Goal: Task Accomplishment & Management: Complete application form

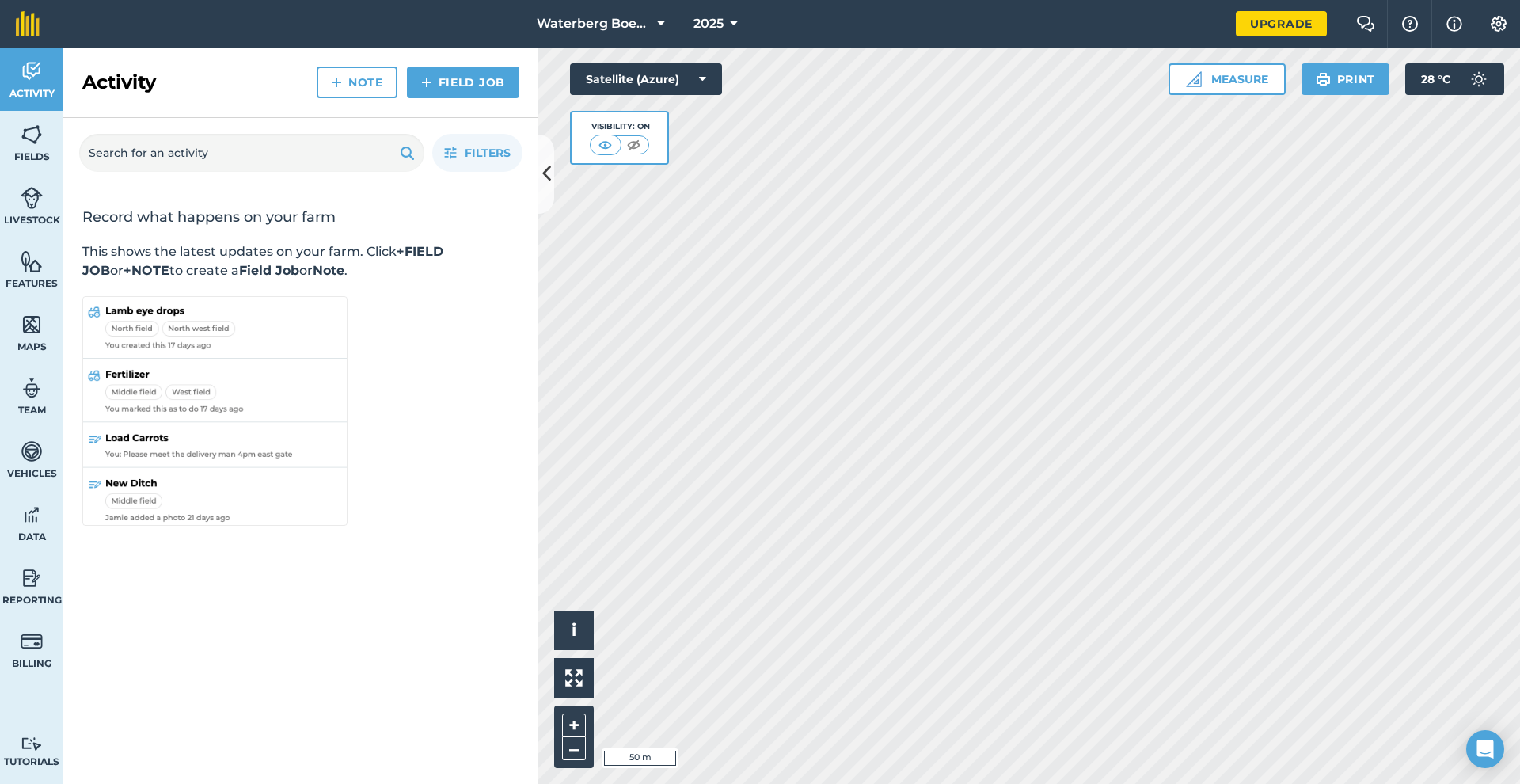
click at [40, 147] on link "Fields" at bounding box center [31, 142] width 64 height 64
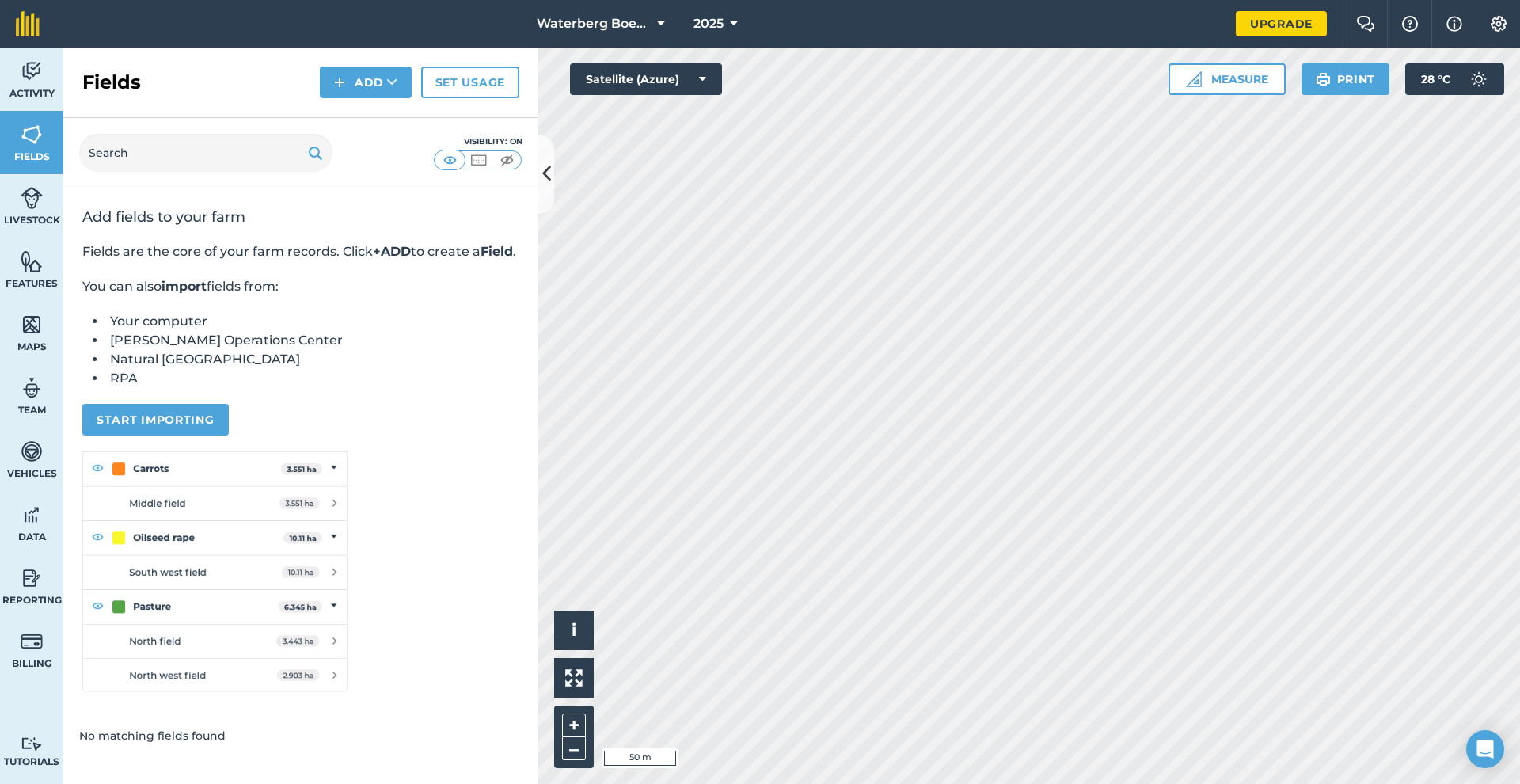
click at [599, 31] on span "Waterberg Boerdery" at bounding box center [593, 23] width 114 height 19
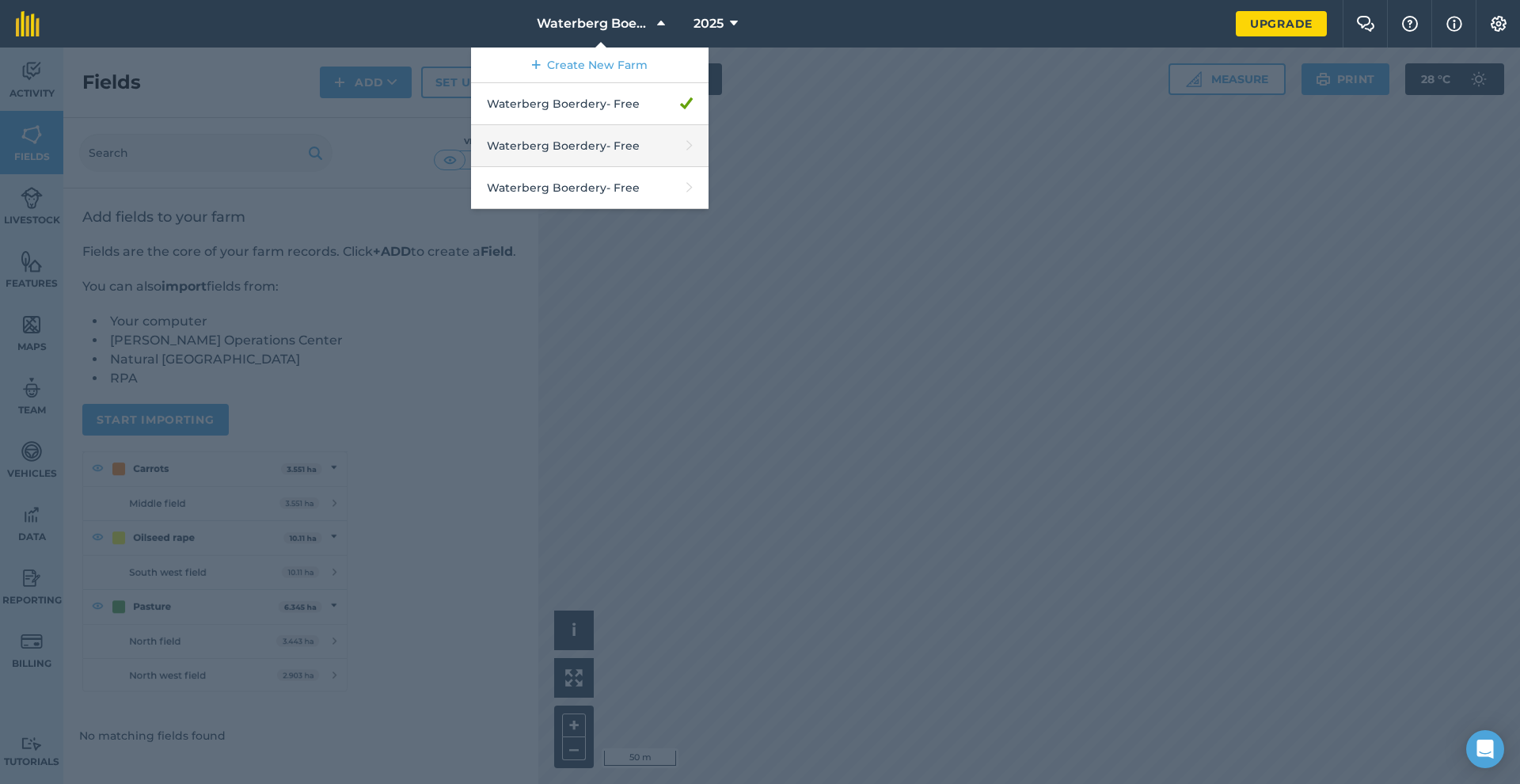
click at [580, 143] on link "Waterberg Boerdery - Free" at bounding box center [589, 146] width 237 height 42
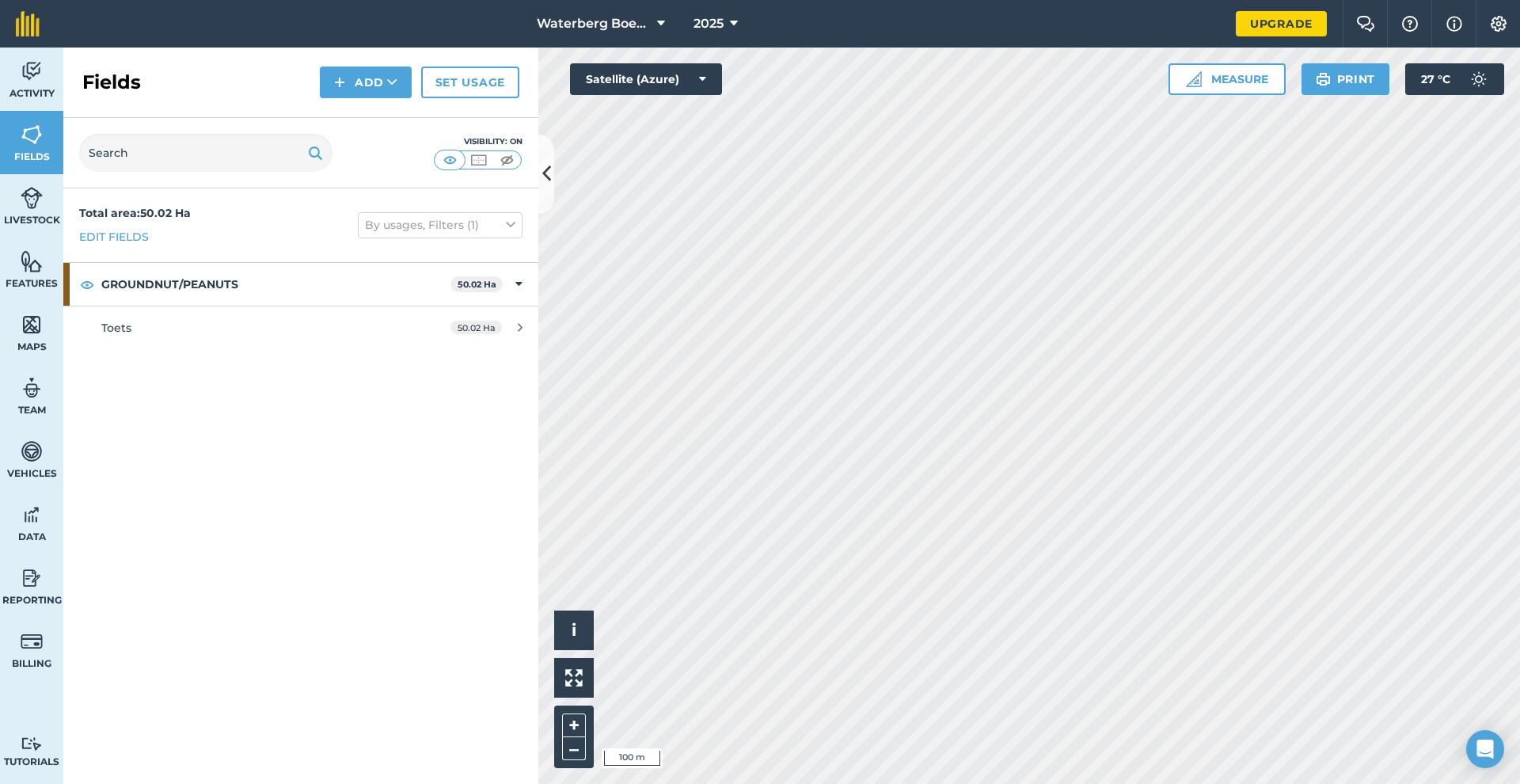
click at [33, 150] on span "Fields" at bounding box center [31, 157] width 64 height 13
click at [613, 30] on span "Waterberg Boerdery" at bounding box center [593, 23] width 114 height 19
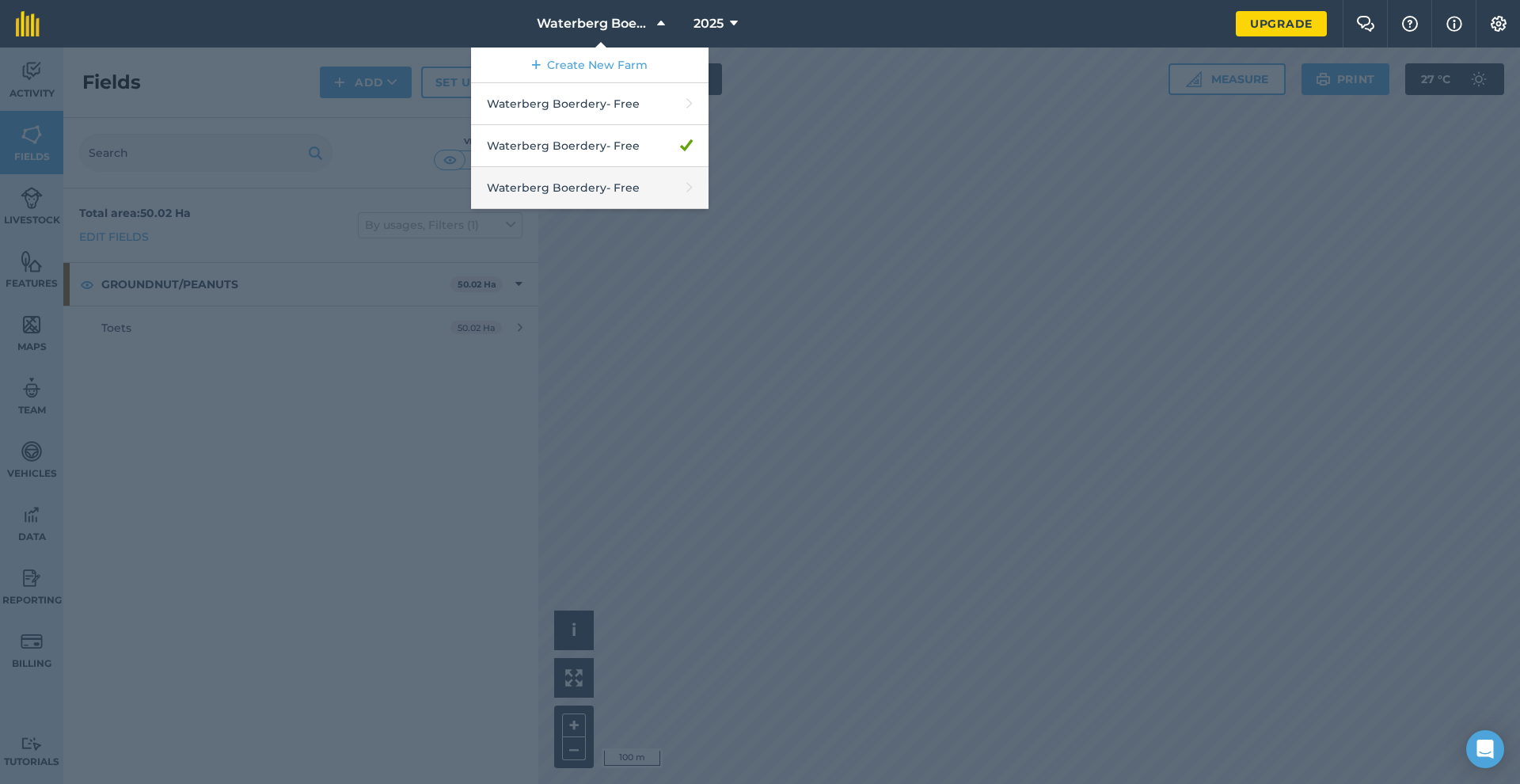
click at [597, 189] on link "Waterberg Boerdery - Free" at bounding box center [589, 188] width 237 height 42
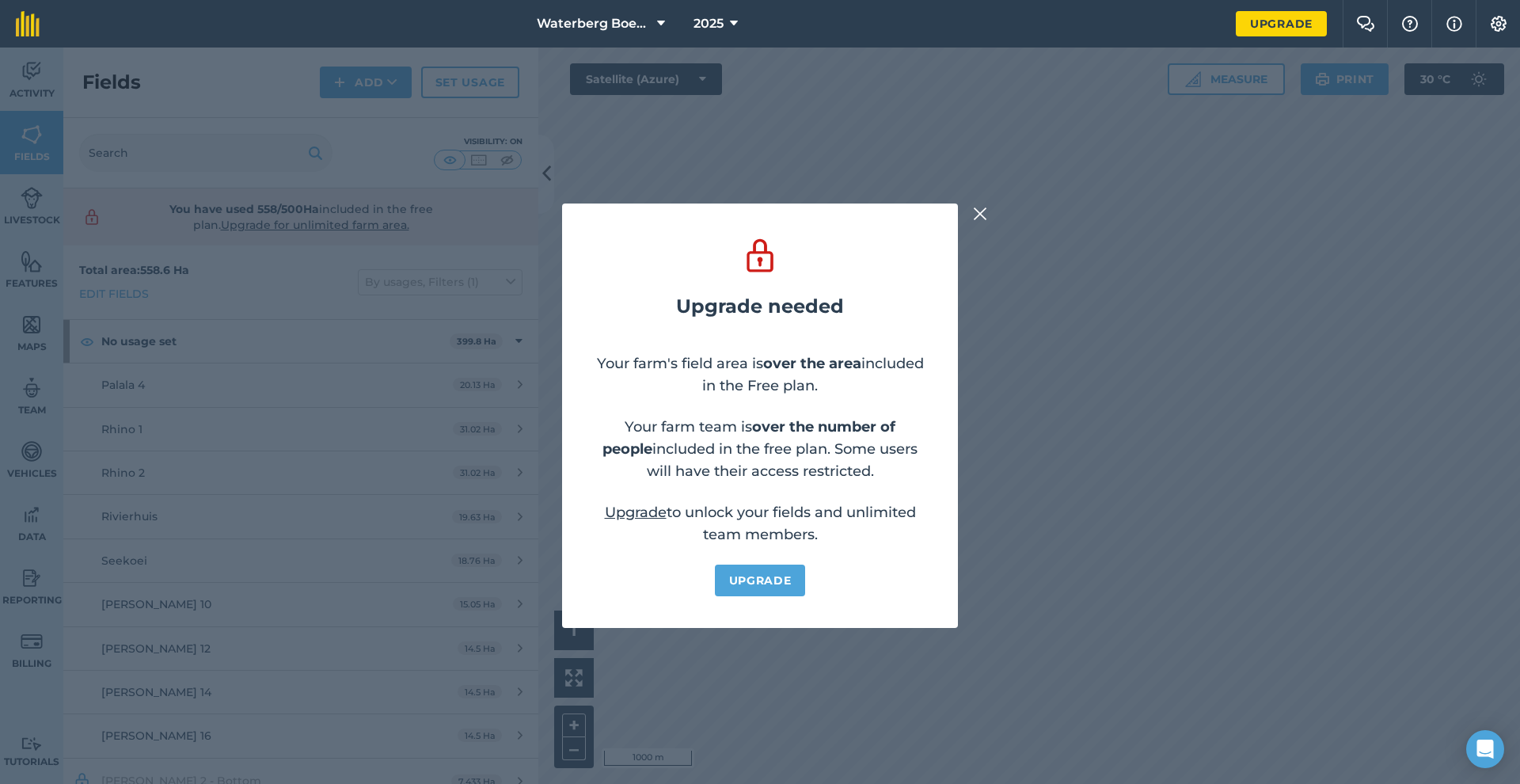
click at [982, 216] on img at bounding box center [980, 213] width 14 height 19
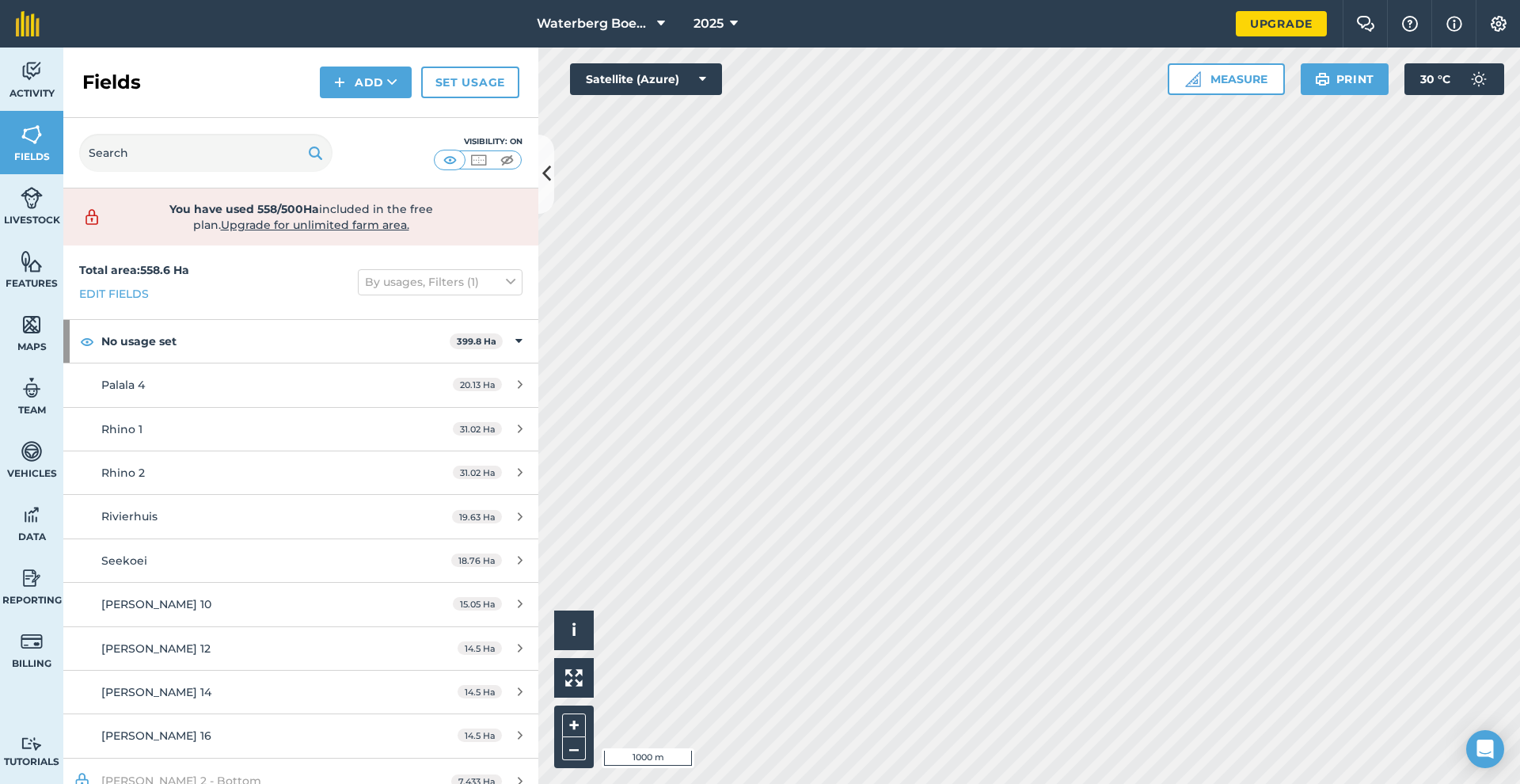
click at [549, 182] on icon at bounding box center [547, 174] width 9 height 28
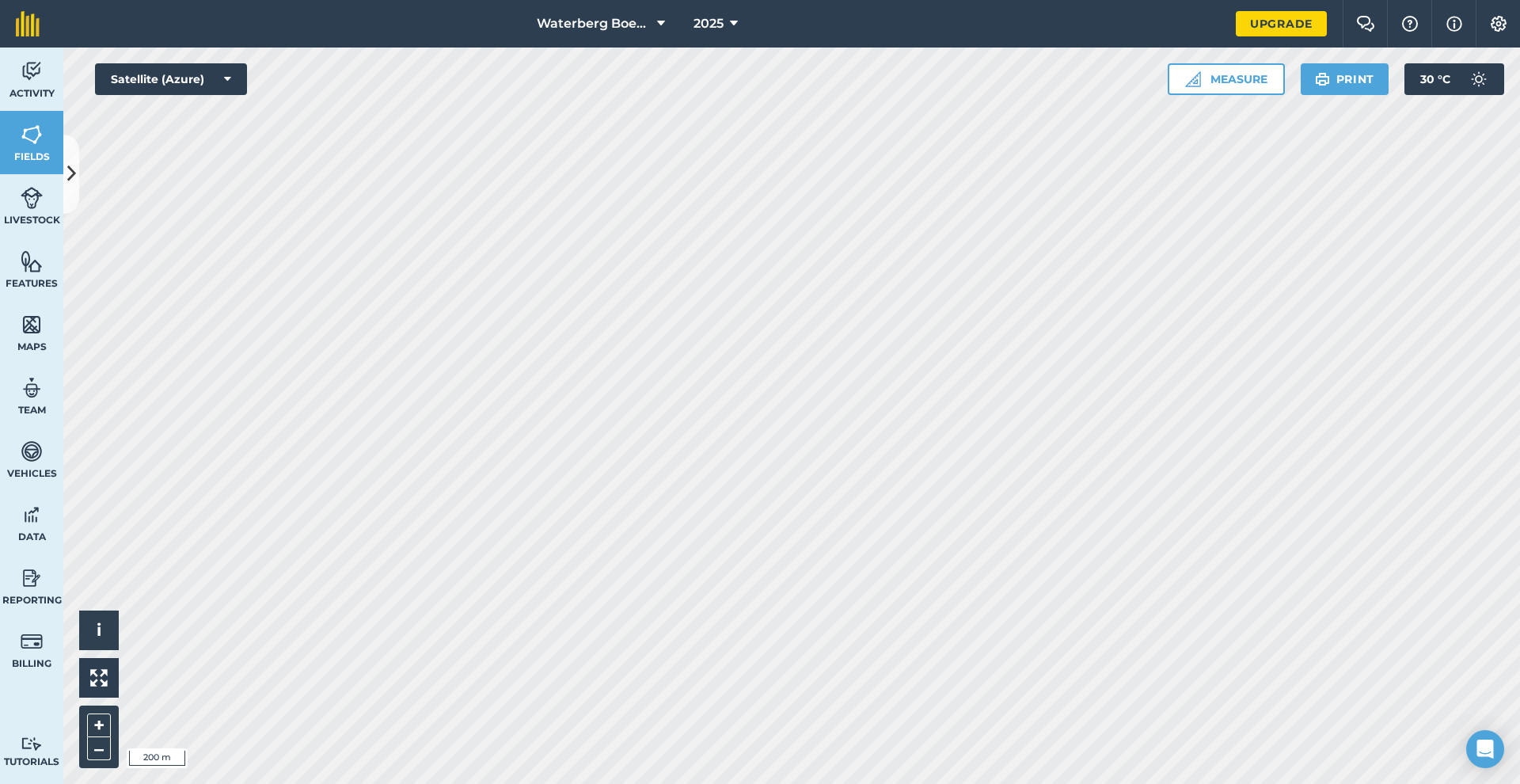
click at [70, 175] on icon at bounding box center [72, 174] width 9 height 28
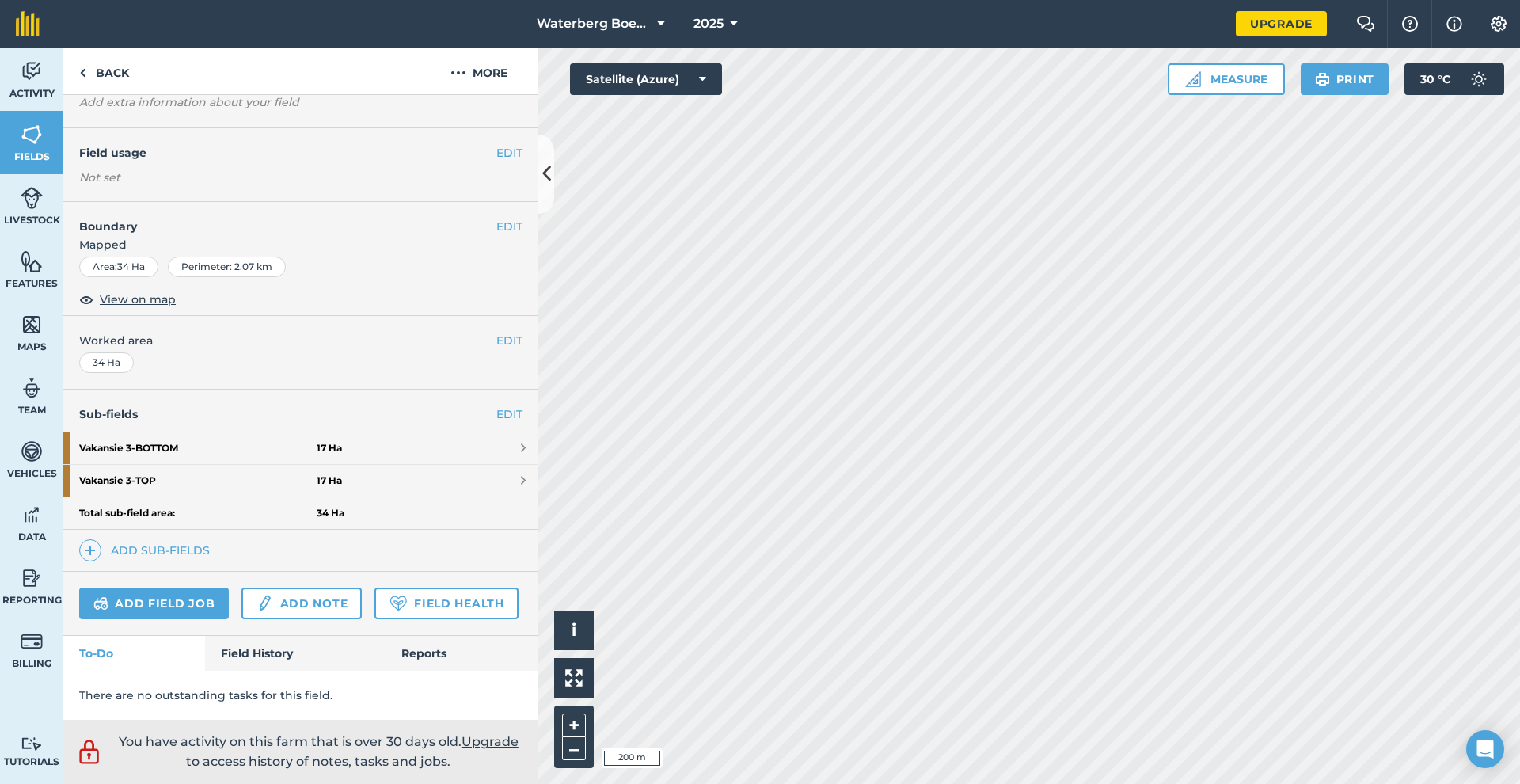
scroll to position [139, 0]
click at [212, 432] on strong "Vakansie 3 - BOTTOM" at bounding box center [197, 447] width 237 height 31
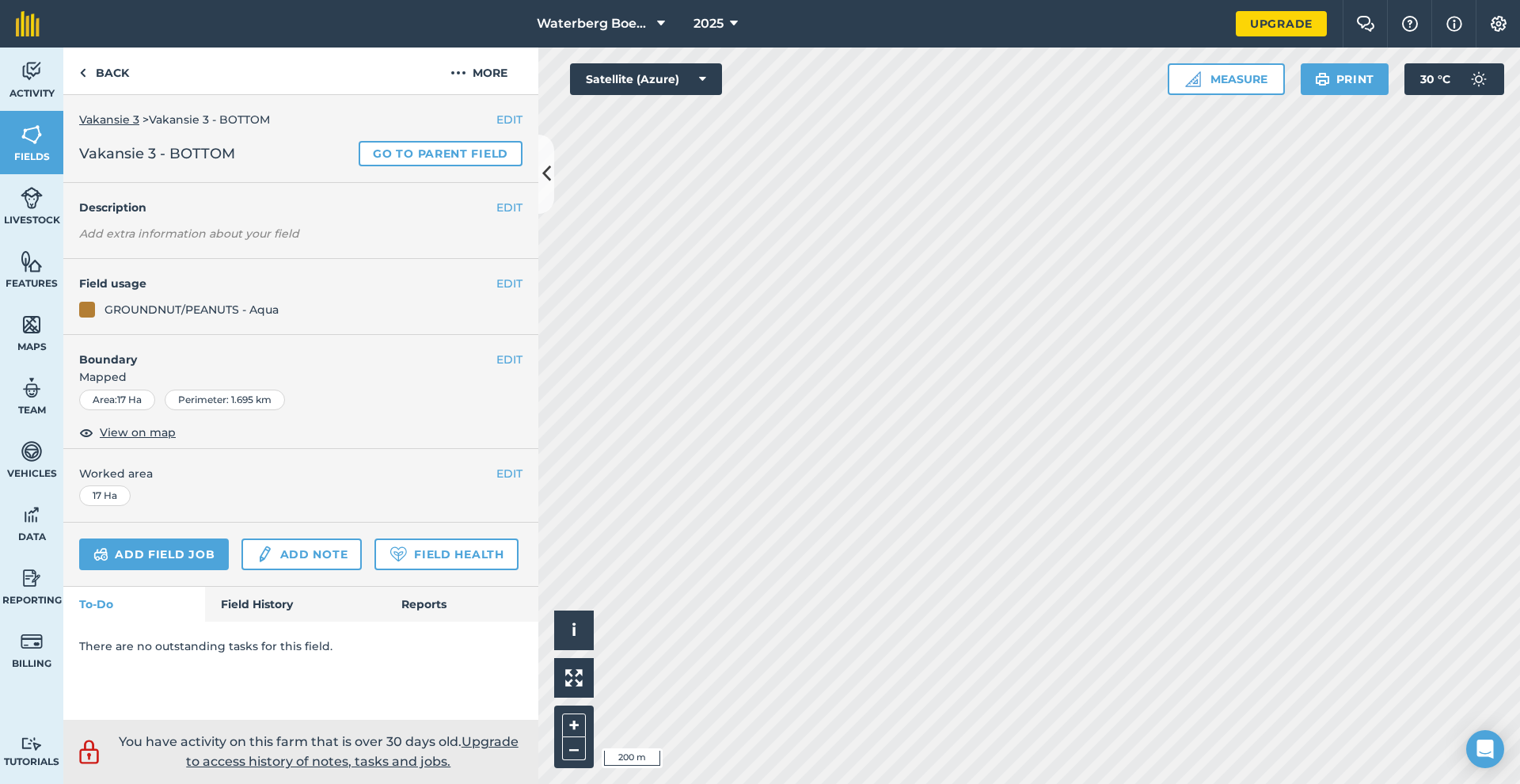
click at [550, 179] on icon at bounding box center [547, 174] width 9 height 28
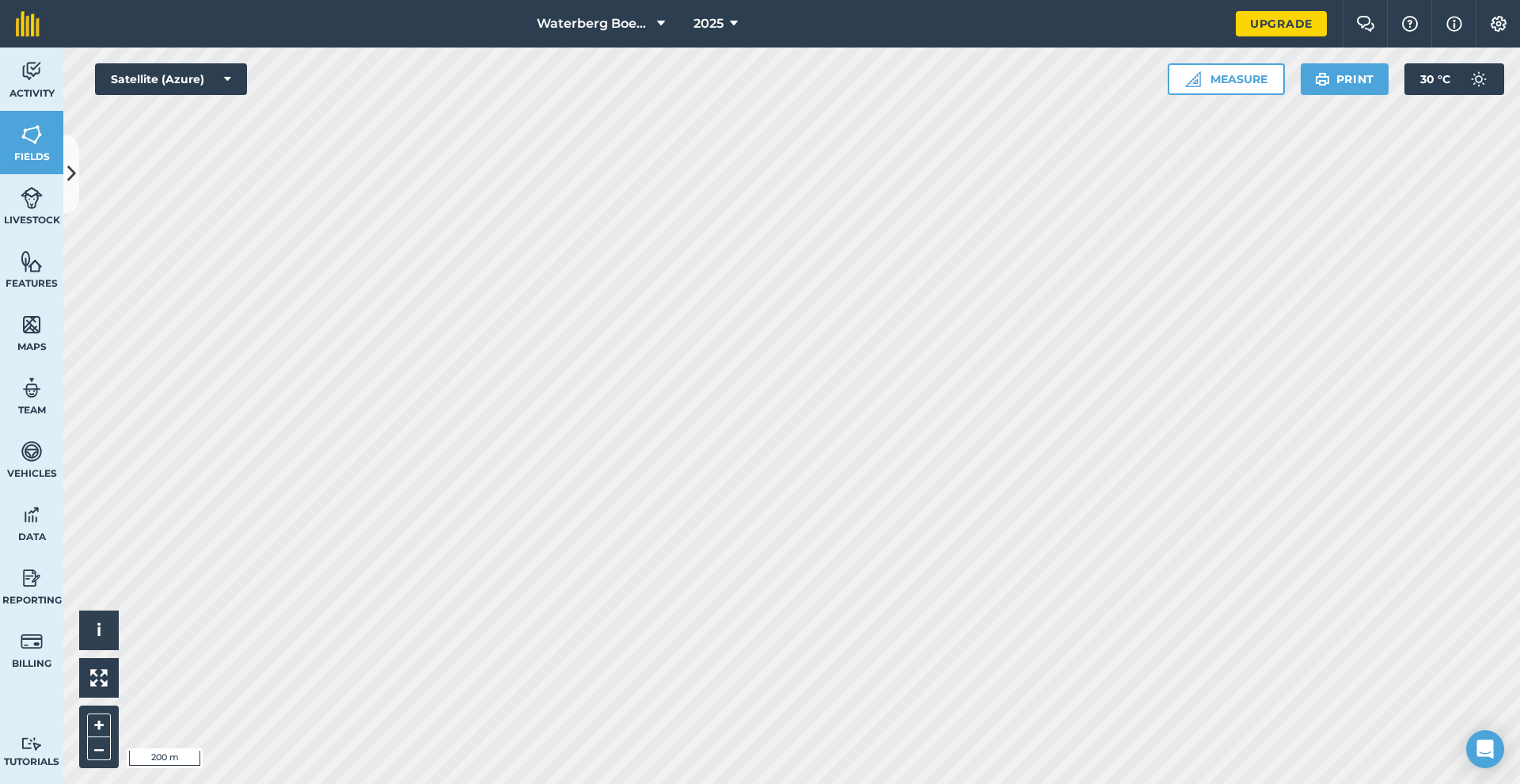
click at [70, 185] on icon at bounding box center [72, 174] width 9 height 28
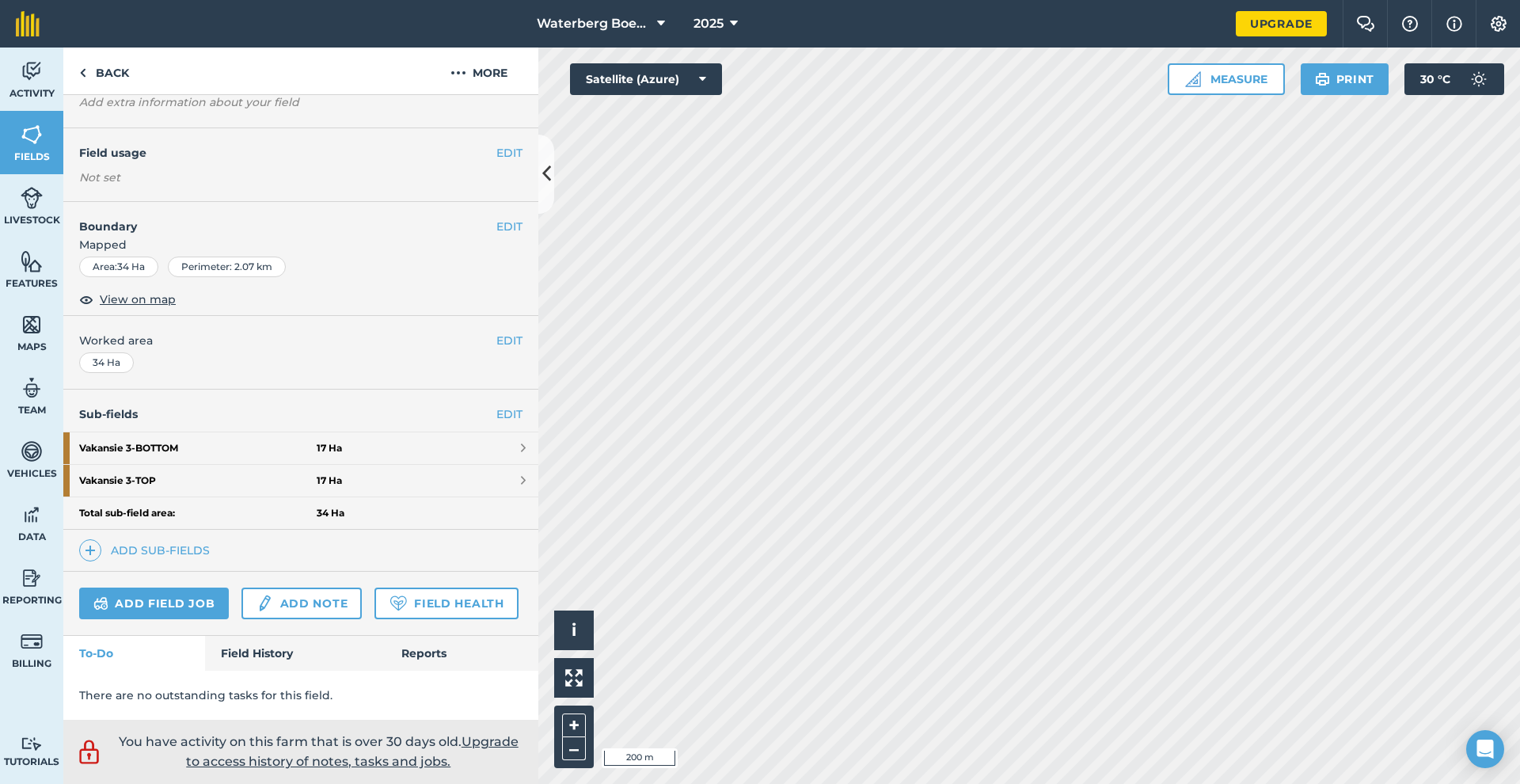
scroll to position [139, 0]
click at [135, 432] on strong "Vakansie 3 - BOTTOM" at bounding box center [197, 447] width 237 height 31
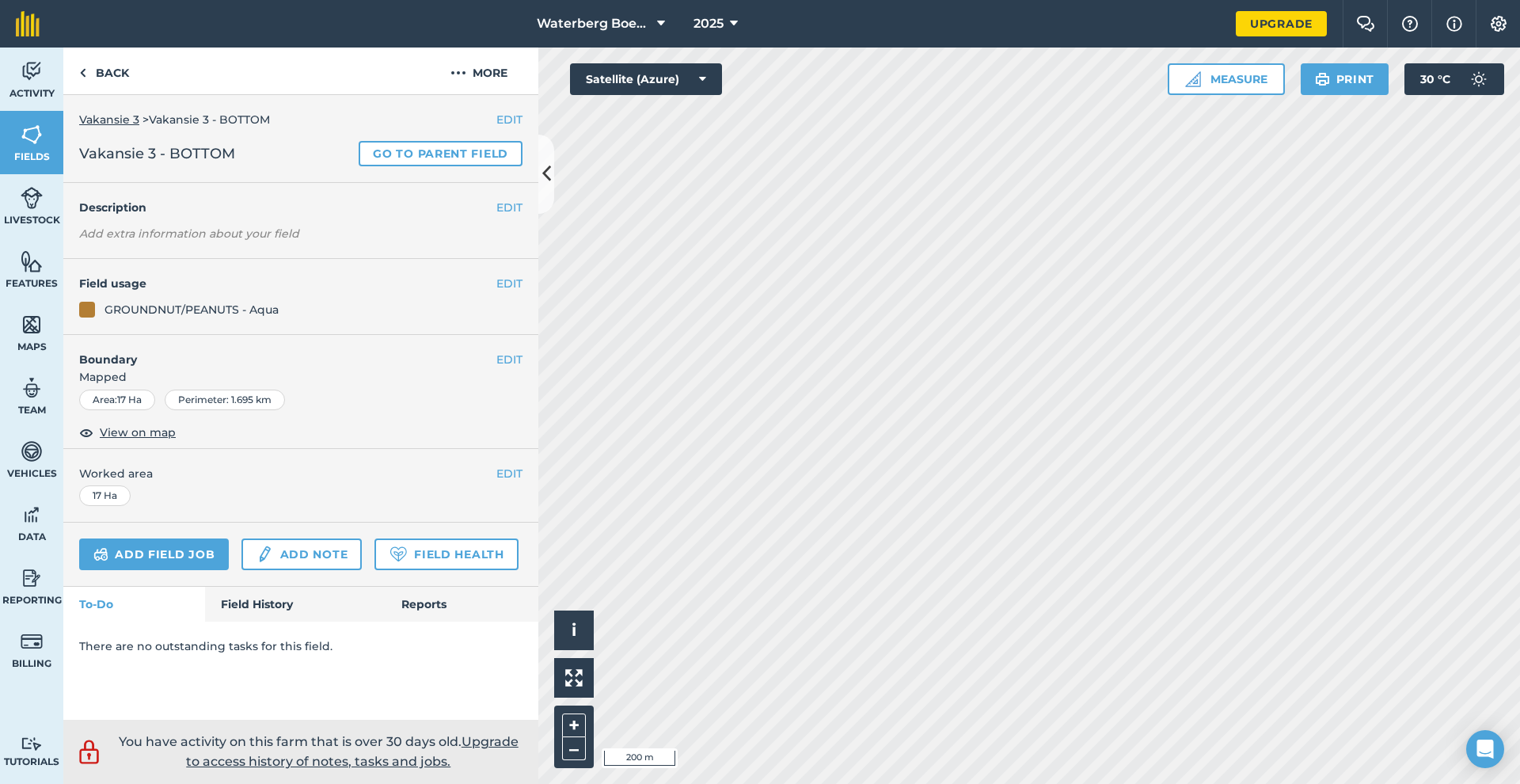
click at [242, 305] on div "GROUNDNUT/PEANUTS - Aqua" at bounding box center [192, 309] width 175 height 17
click at [86, 305] on div at bounding box center [87, 310] width 16 height 16
click at [150, 303] on div "GROUNDNUT/PEANUTS - Aqua" at bounding box center [192, 309] width 175 height 17
click at [126, 435] on span "View on map" at bounding box center [137, 431] width 76 height 17
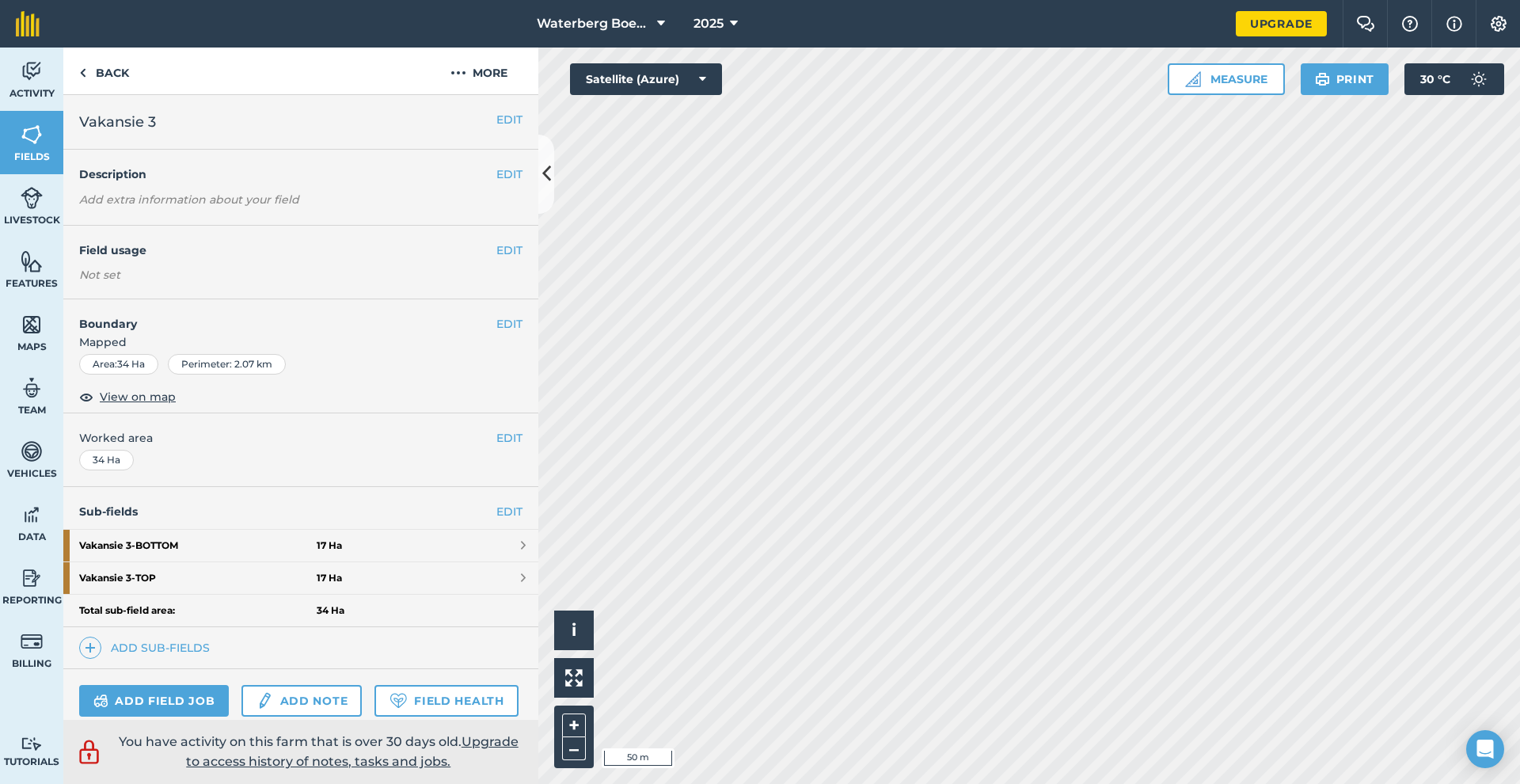
click at [521, 544] on span at bounding box center [523, 545] width 4 height 13
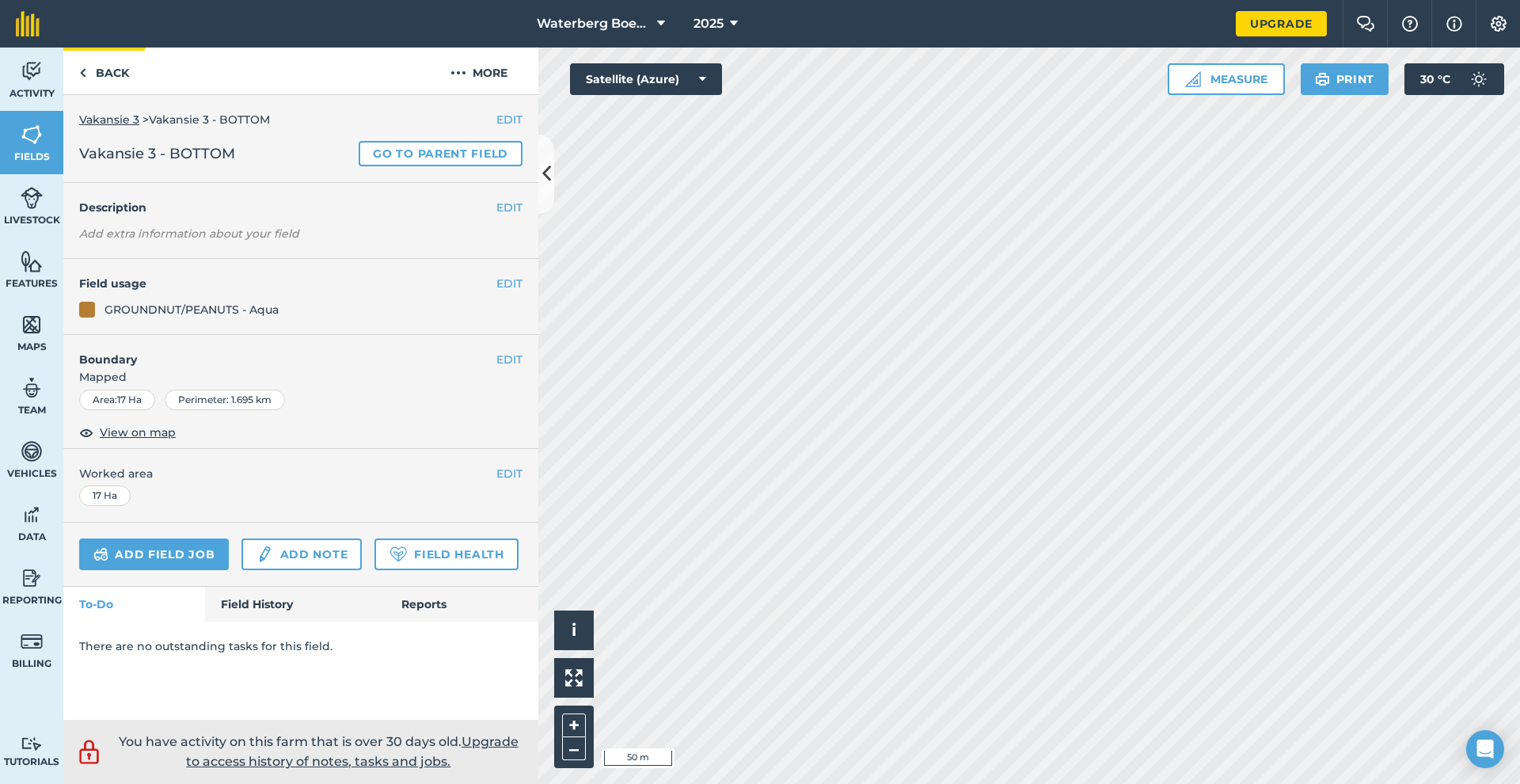
click at [92, 69] on link "Back" at bounding box center [104, 71] width 81 height 47
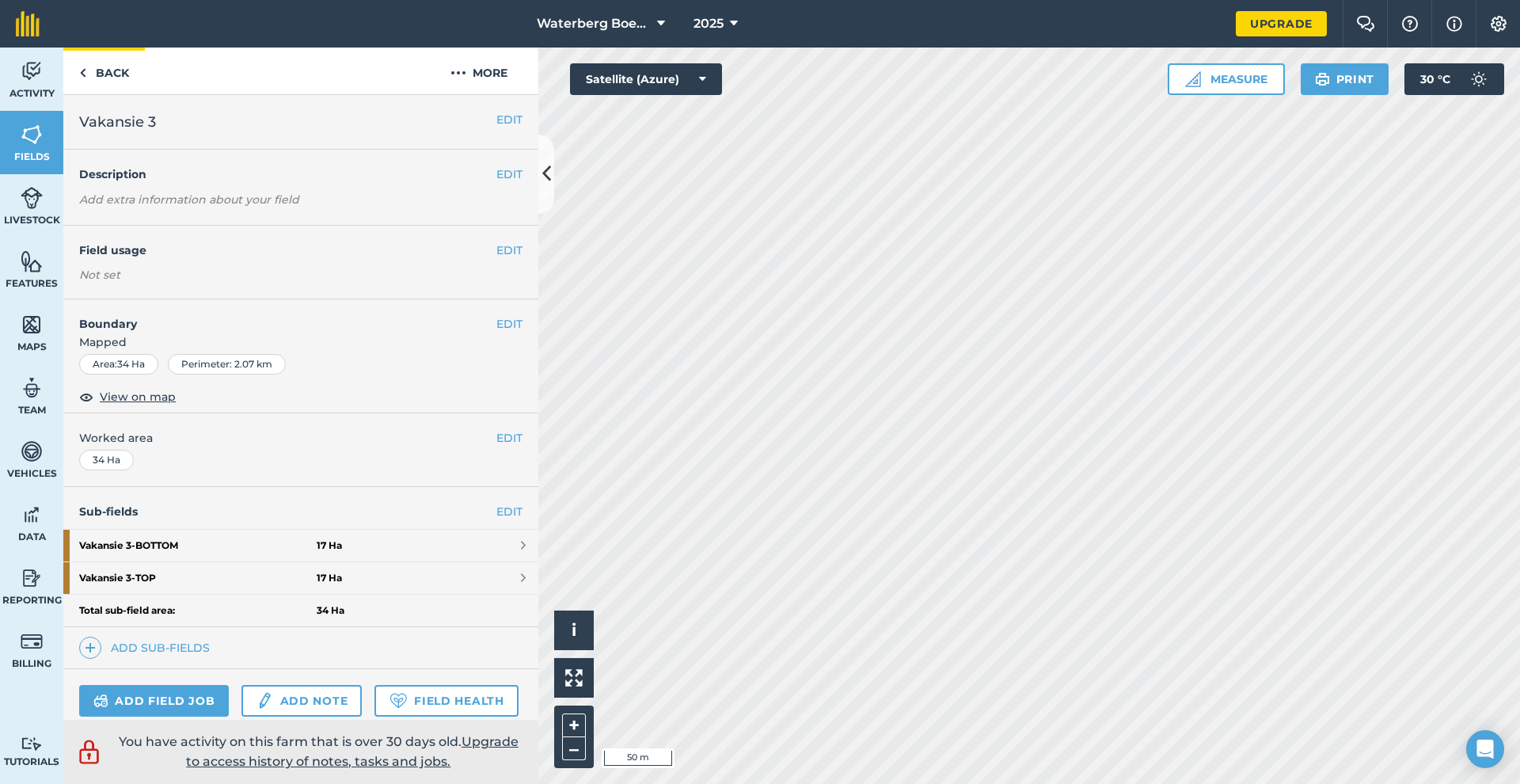
click at [93, 86] on link "Back" at bounding box center [104, 71] width 81 height 47
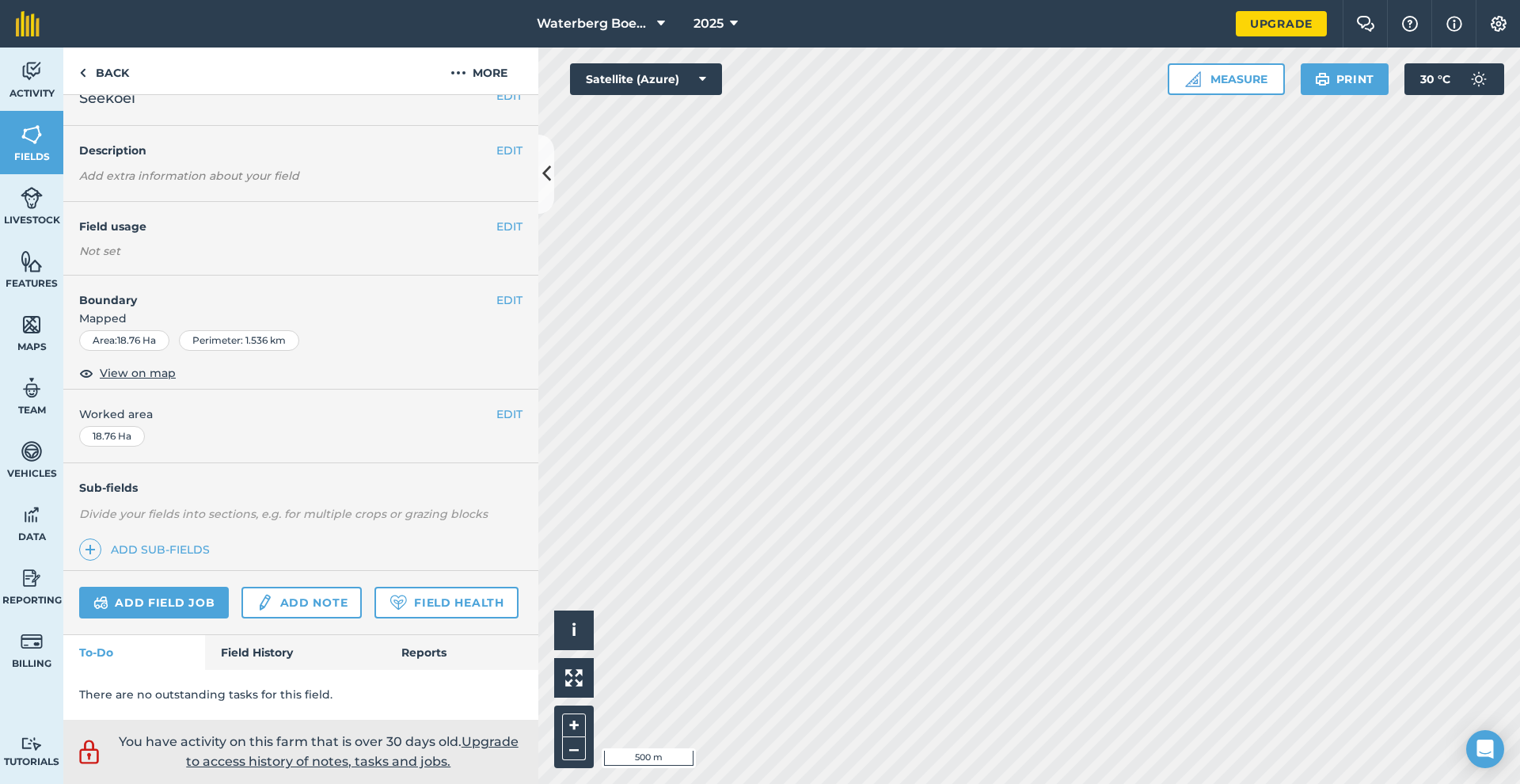
scroll to position [64, 0]
click at [476, 70] on button "More" at bounding box center [479, 71] width 119 height 47
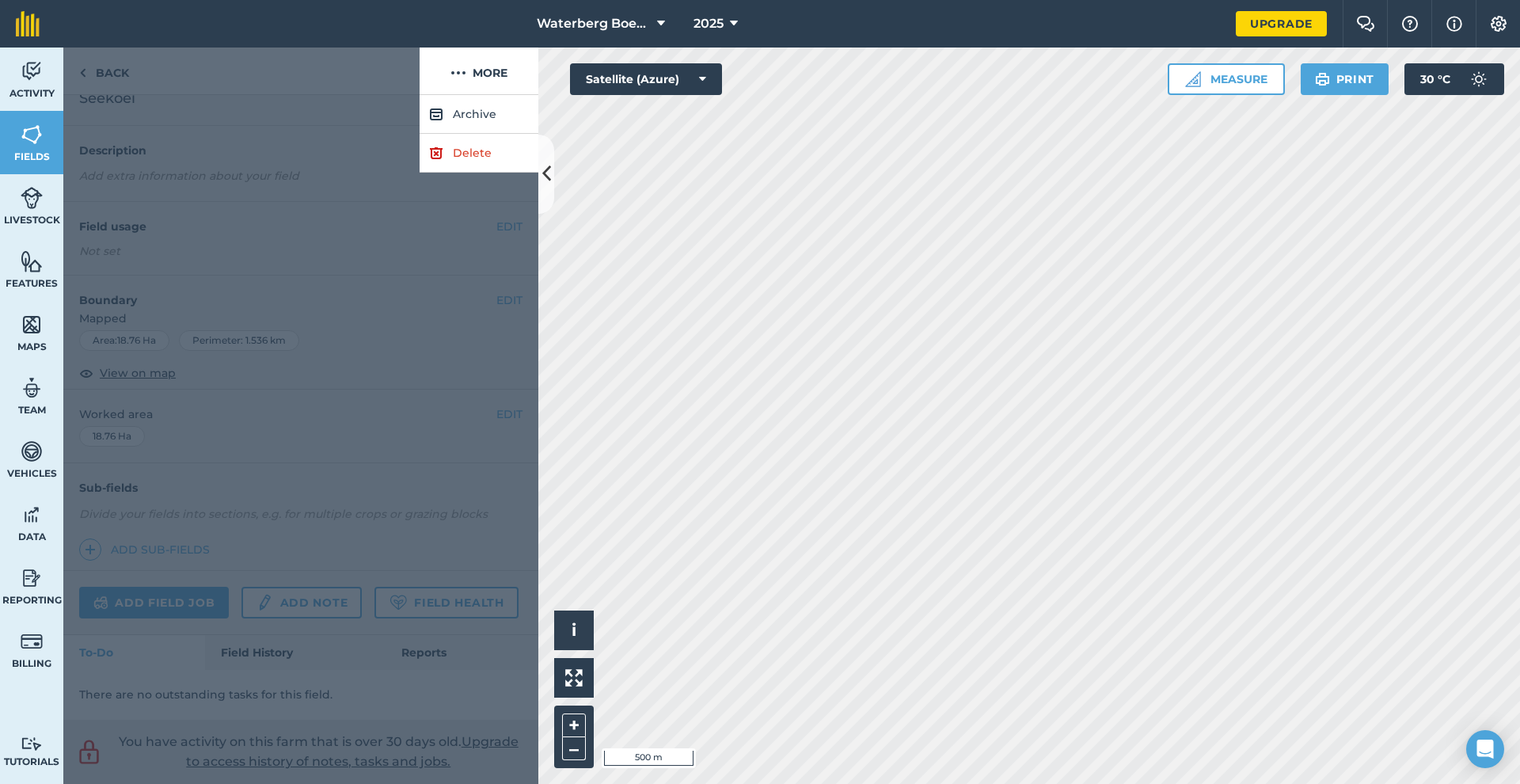
click at [469, 156] on link "Delete" at bounding box center [479, 152] width 119 height 38
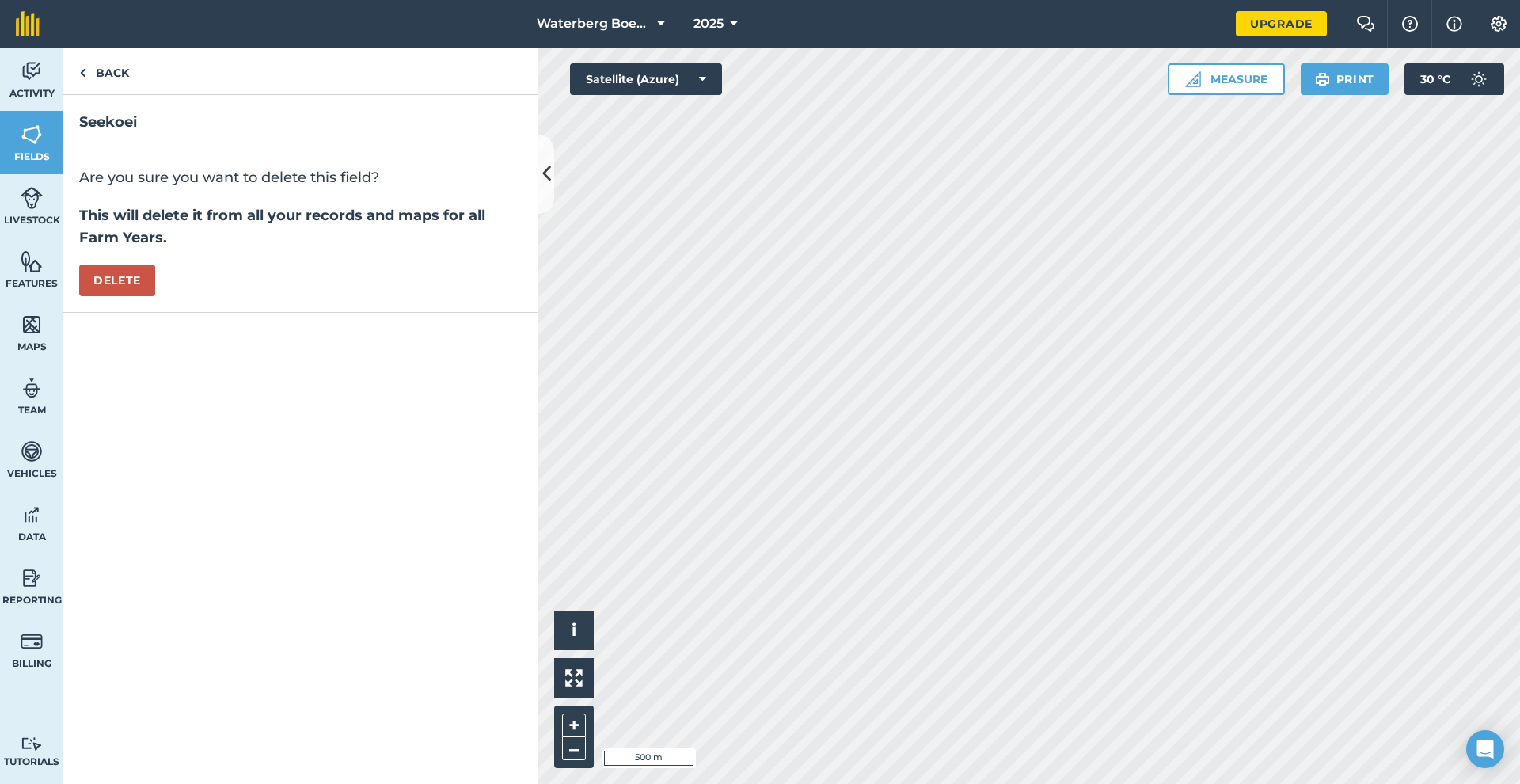
click at [125, 279] on button "Delete" at bounding box center [116, 279] width 76 height 31
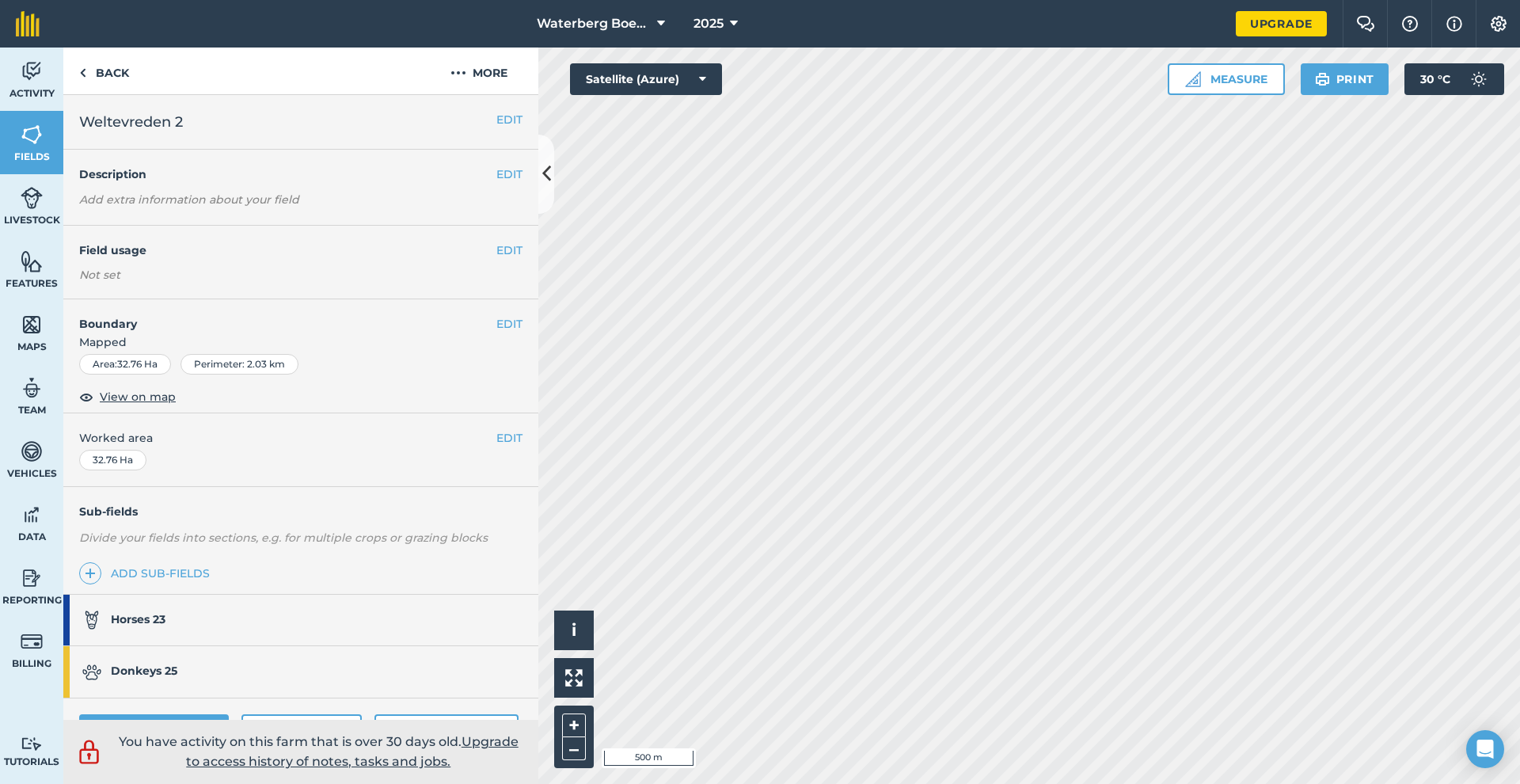
click at [496, 124] on button "EDIT" at bounding box center [508, 119] width 26 height 17
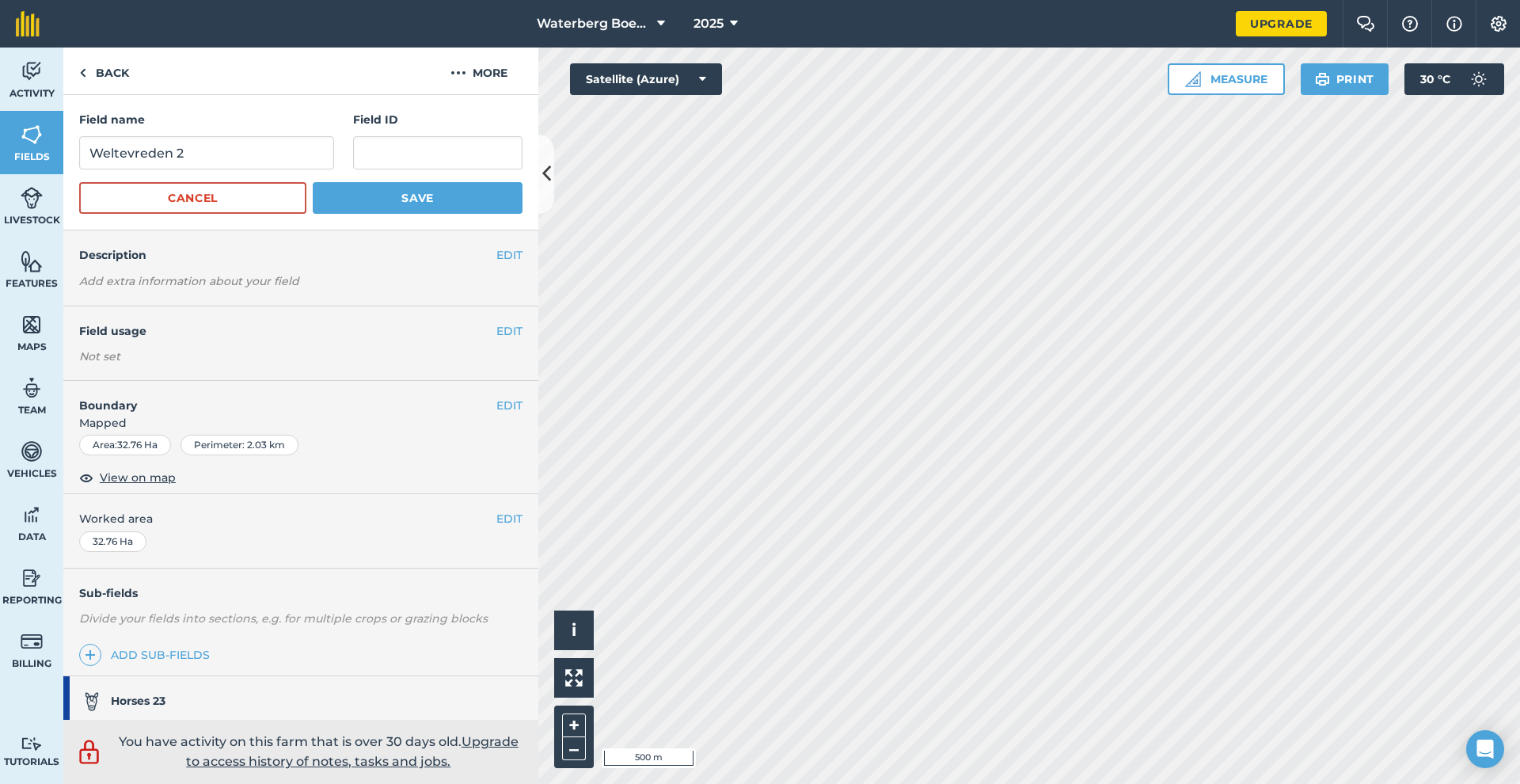
click at [214, 192] on button "Cancel" at bounding box center [192, 197] width 227 height 31
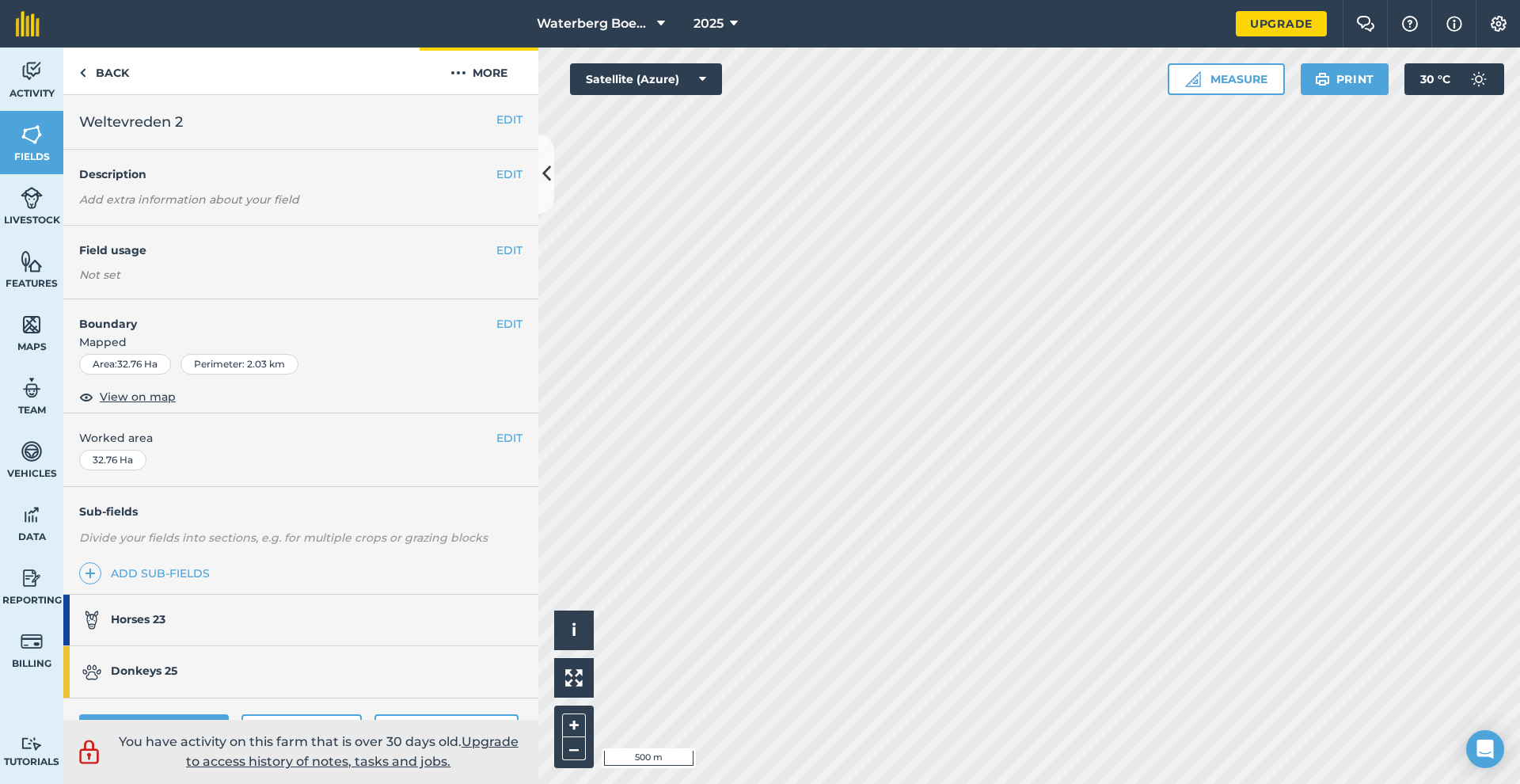
click at [479, 73] on button "More" at bounding box center [479, 71] width 119 height 47
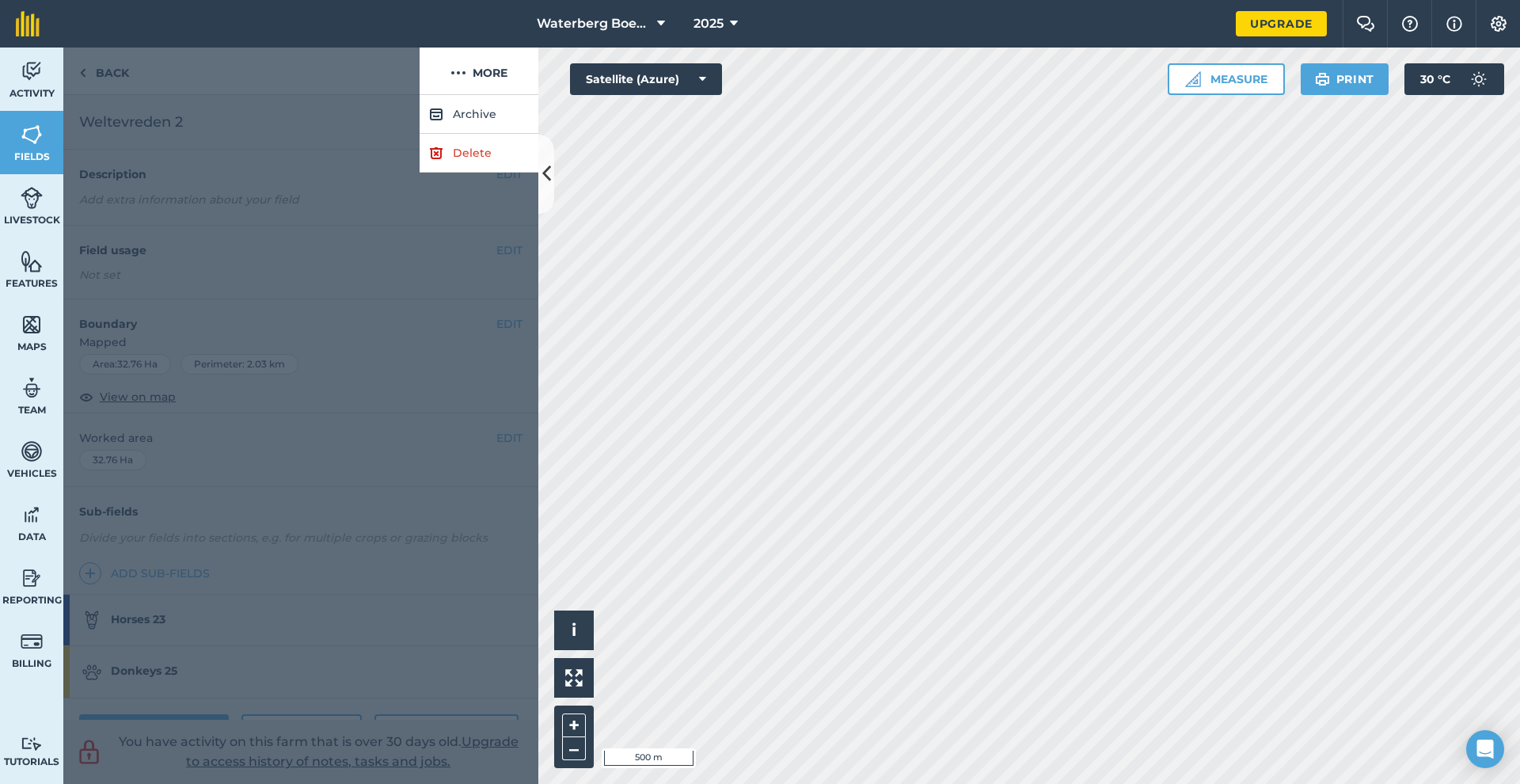
click at [457, 155] on link "Delete" at bounding box center [479, 152] width 119 height 38
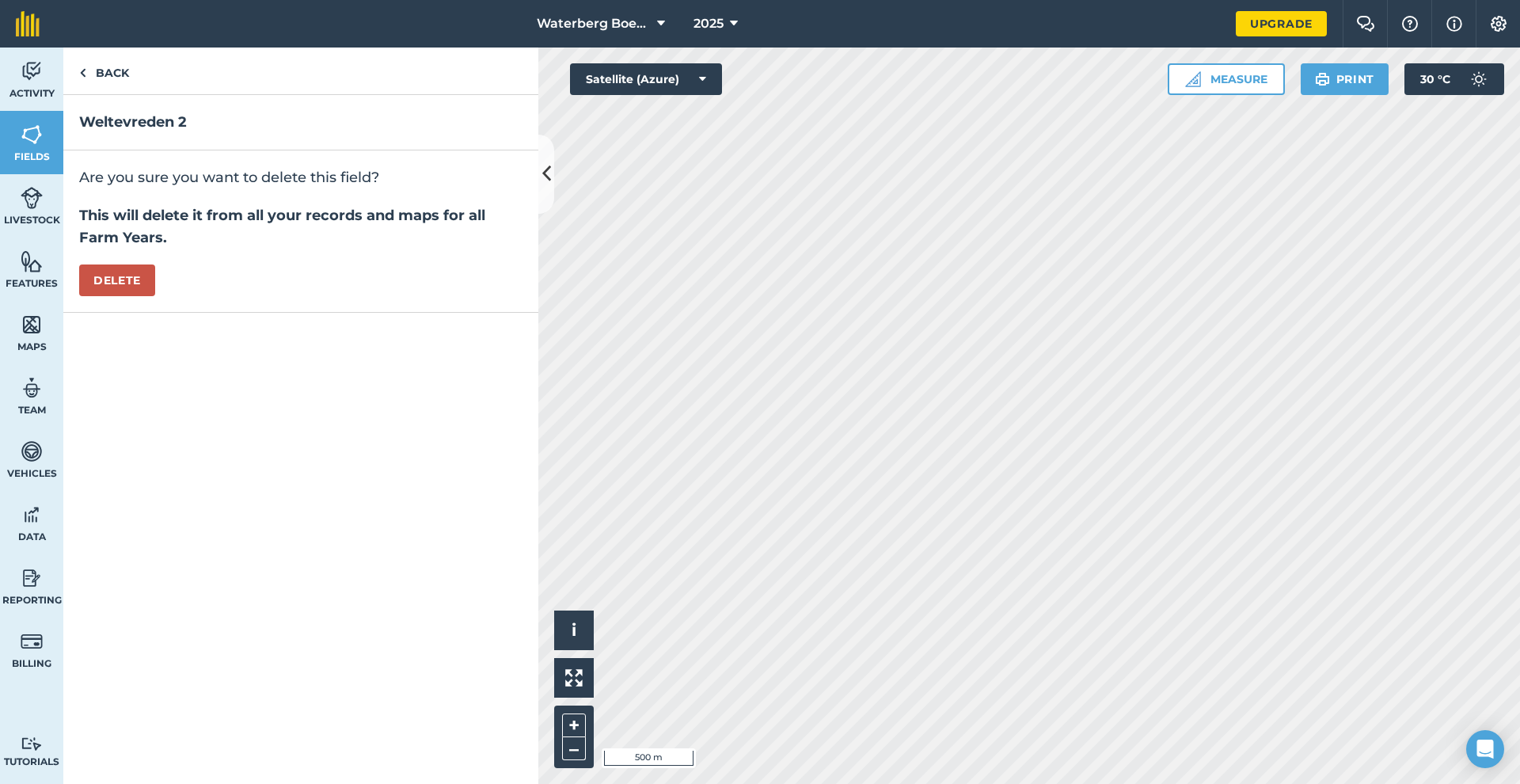
click at [124, 286] on button "Delete" at bounding box center [116, 279] width 76 height 31
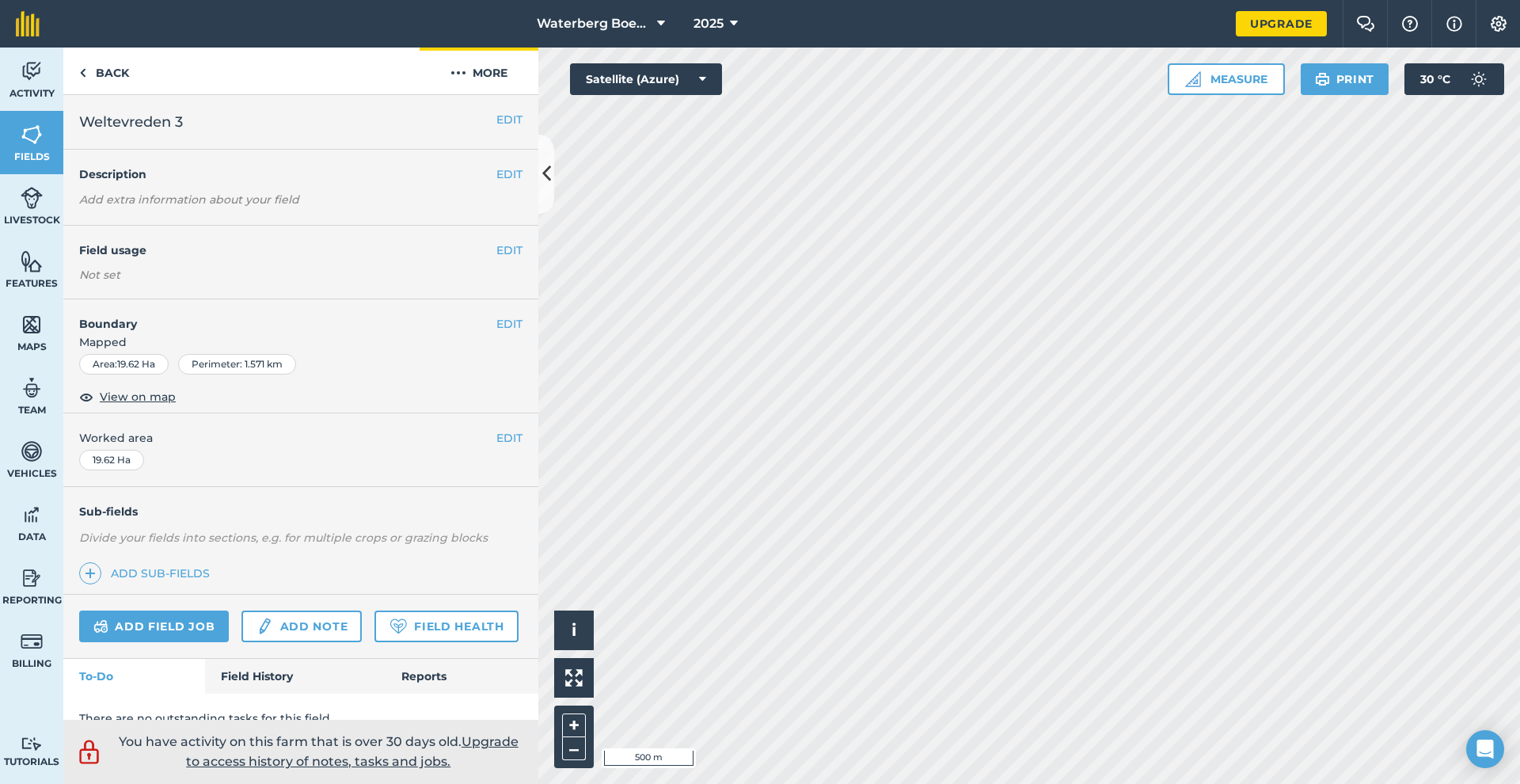
click at [481, 65] on button "More" at bounding box center [479, 71] width 119 height 47
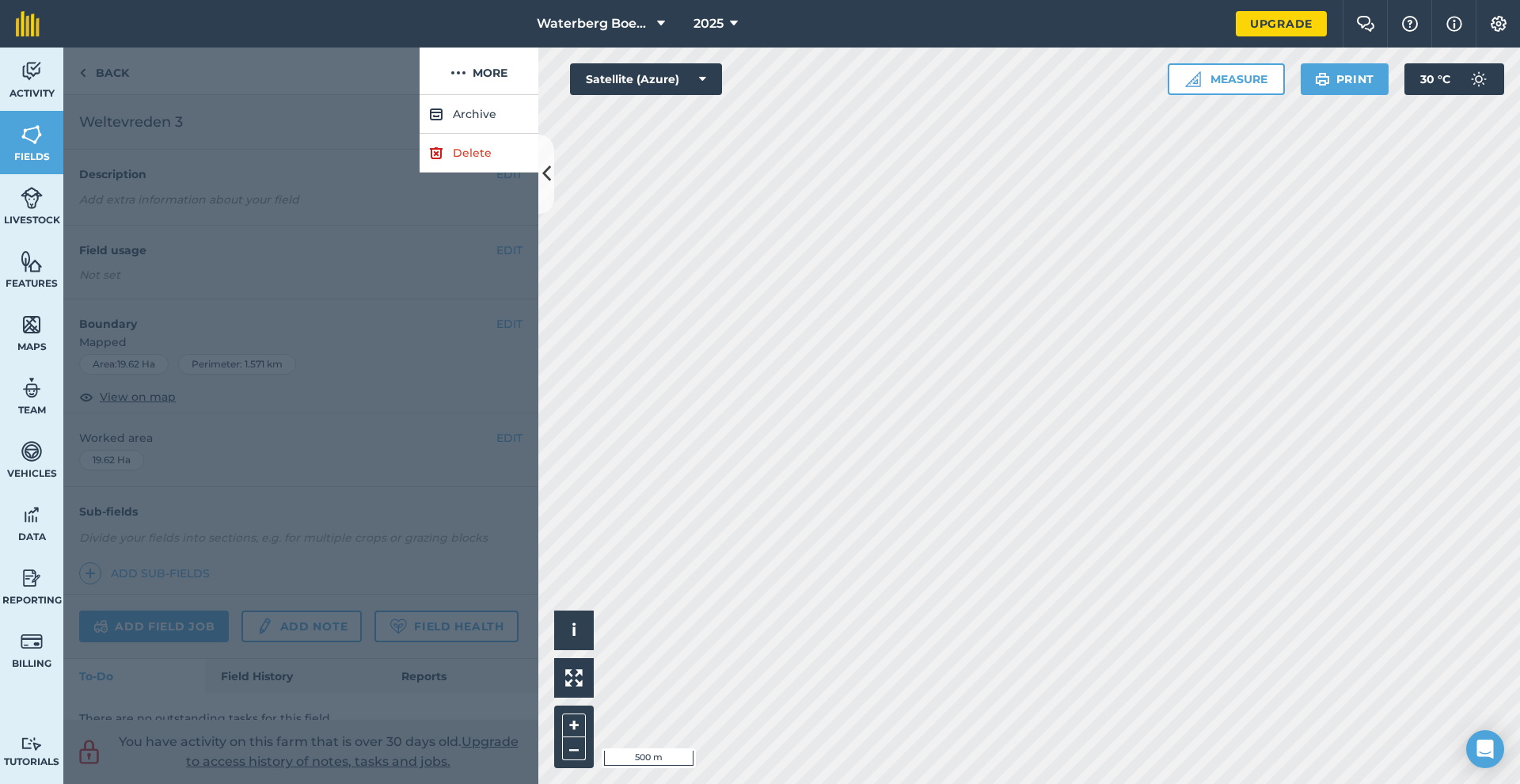
click at [456, 156] on link "Delete" at bounding box center [479, 152] width 119 height 38
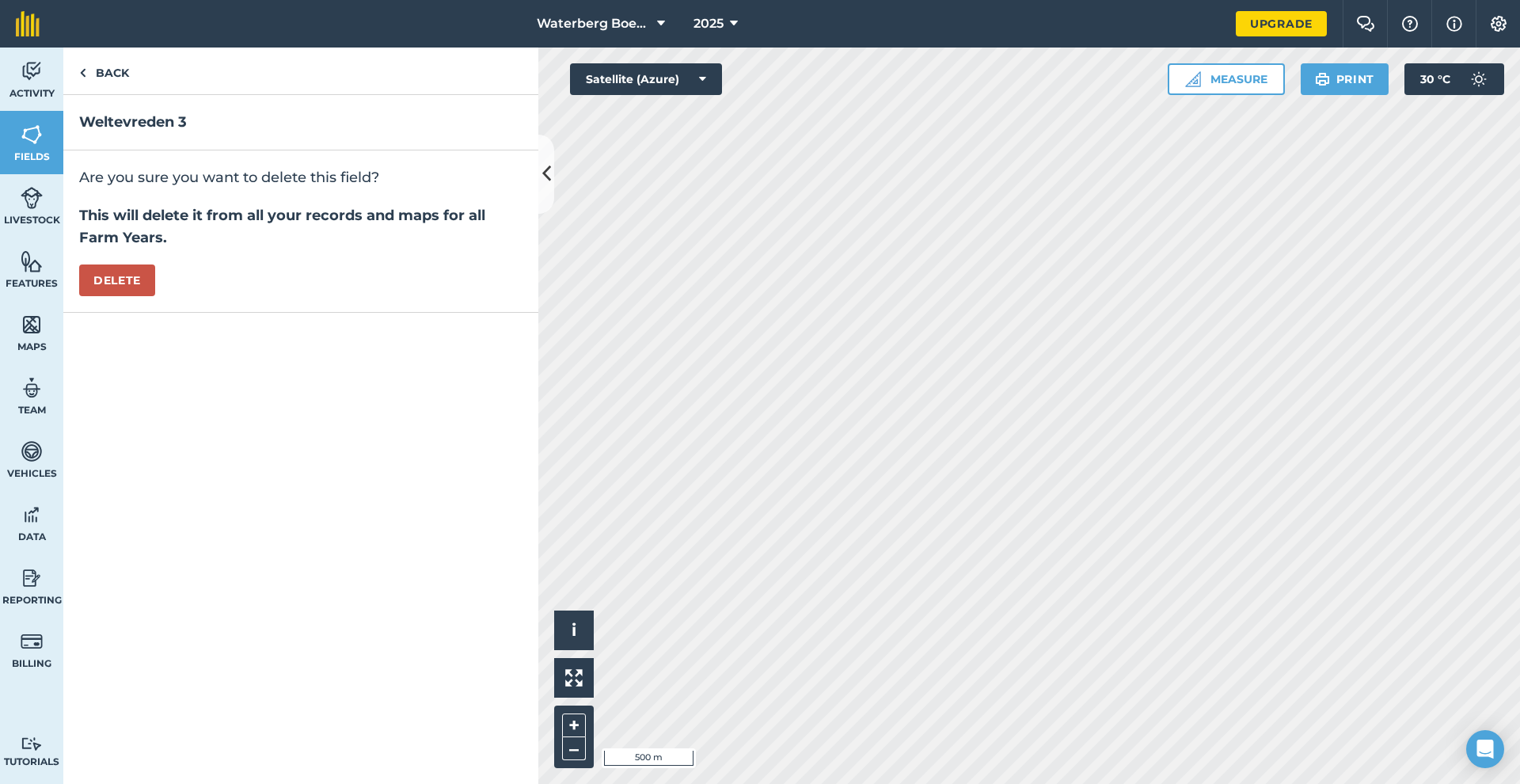
click at [103, 272] on button "Delete" at bounding box center [116, 279] width 76 height 31
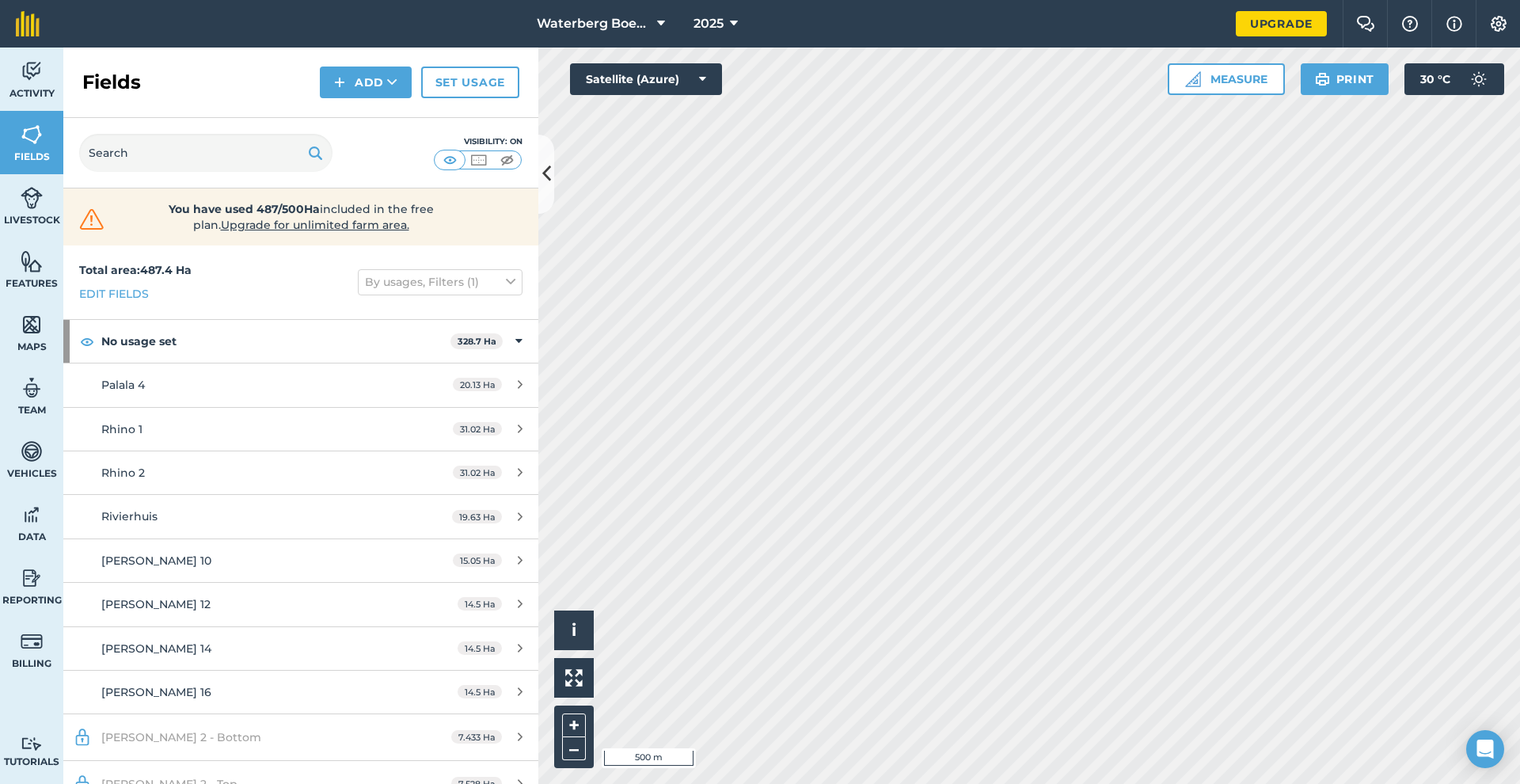
click at [138, 379] on span "Palala 4" at bounding box center [123, 385] width 44 height 14
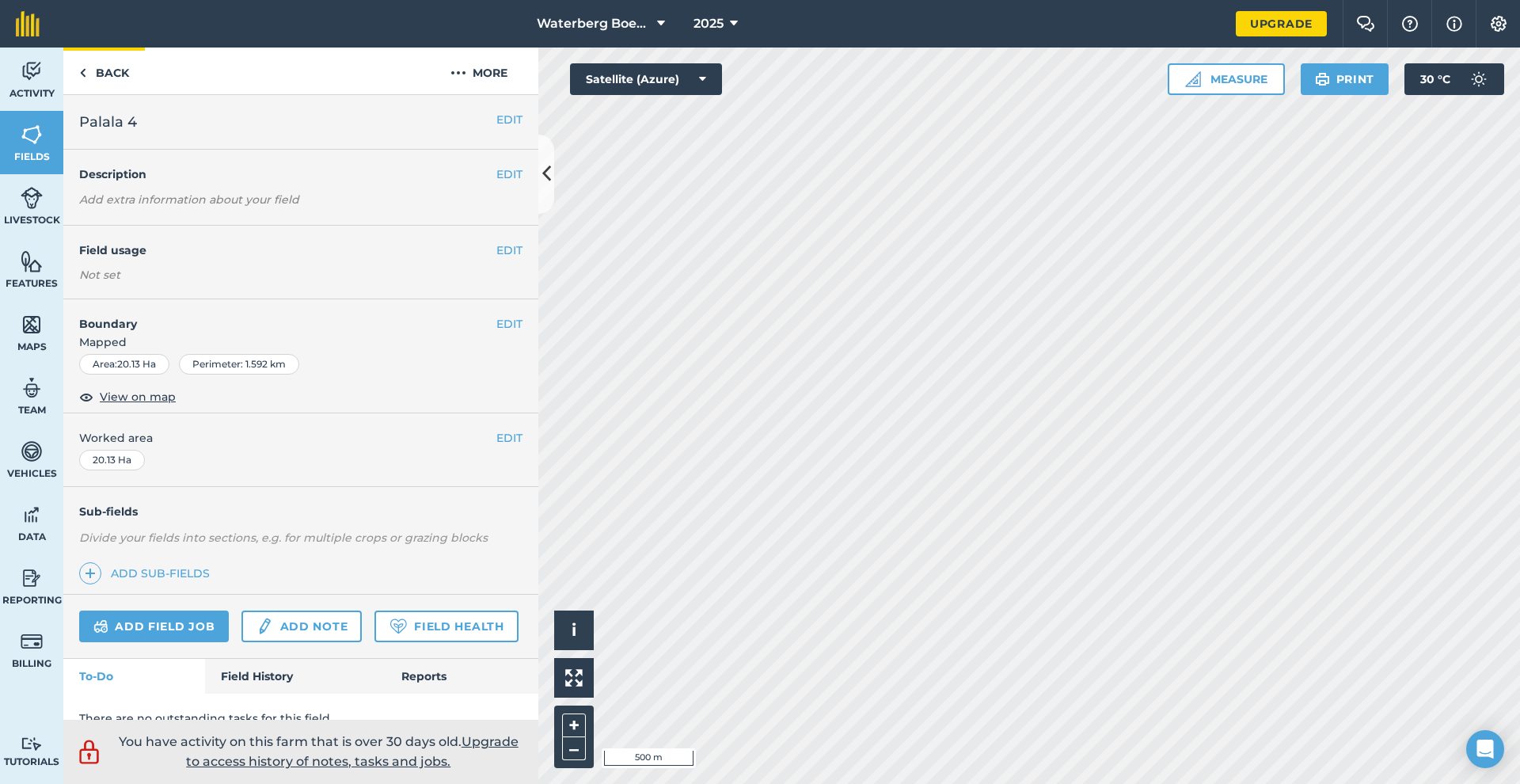
click at [82, 82] on link "Back" at bounding box center [104, 71] width 81 height 47
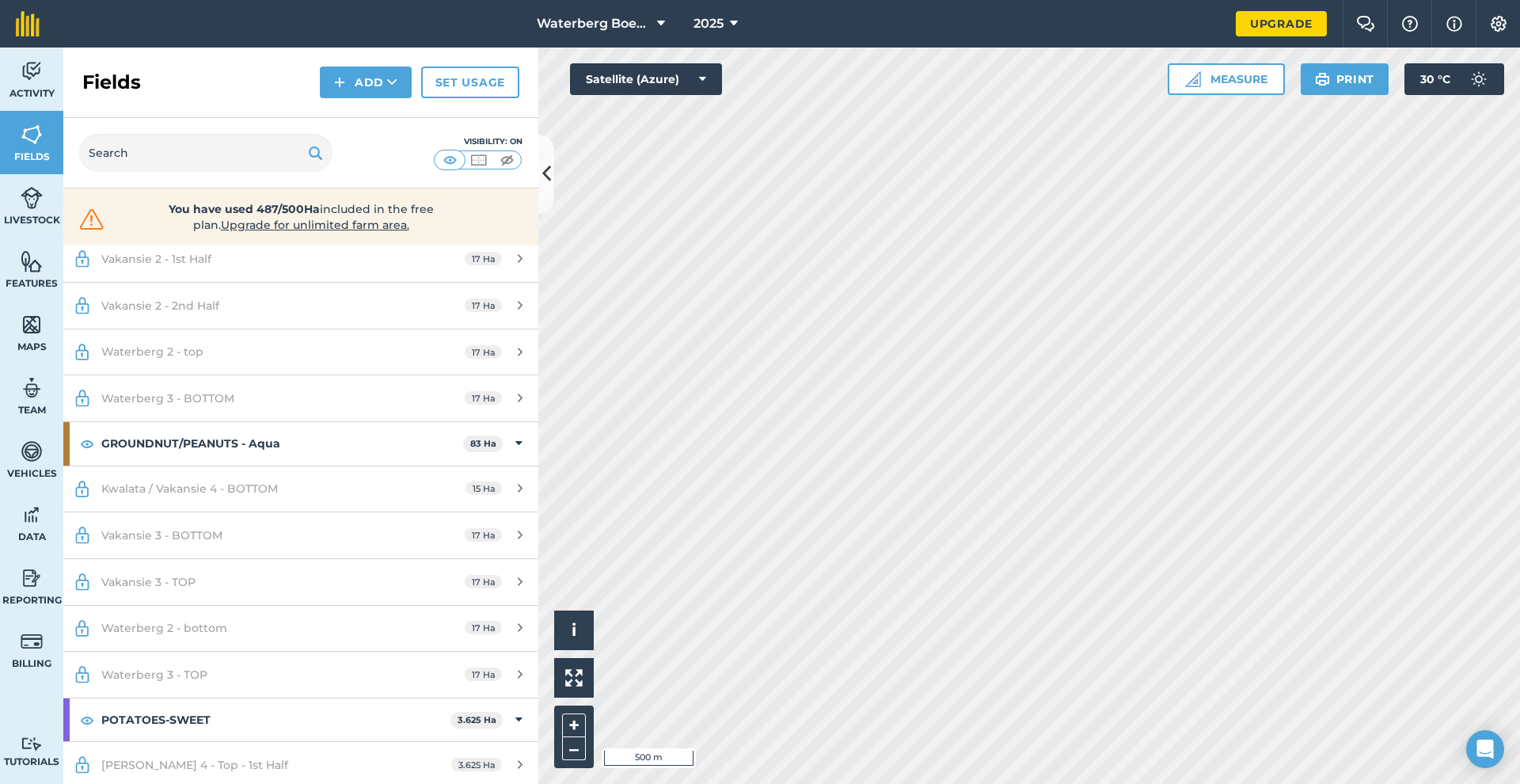
scroll to position [1259, 0]
click at [194, 490] on span "Kwalata / Vakansie 4 - BOTTOM" at bounding box center [189, 490] width 176 height 14
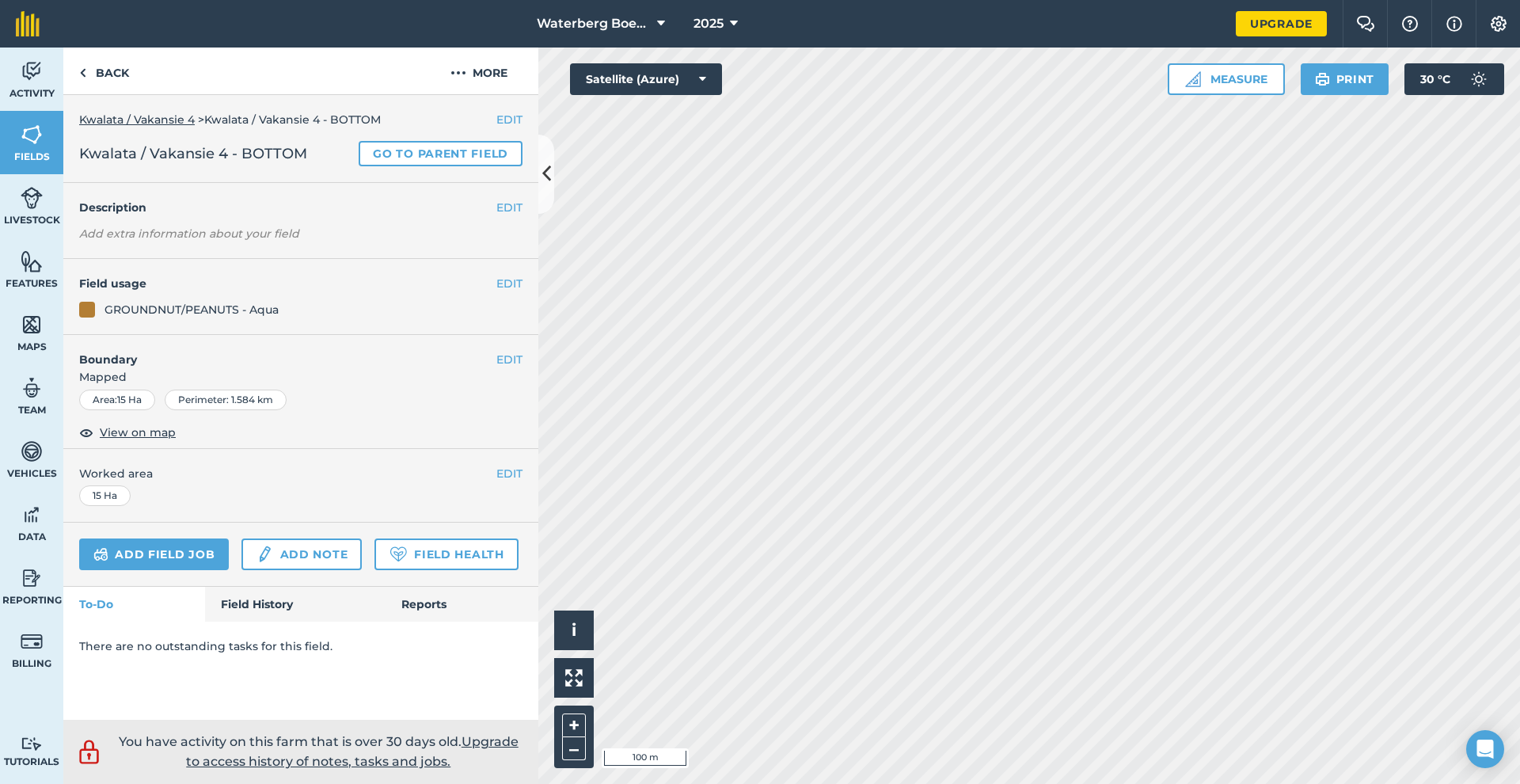
click at [544, 175] on icon at bounding box center [547, 174] width 9 height 28
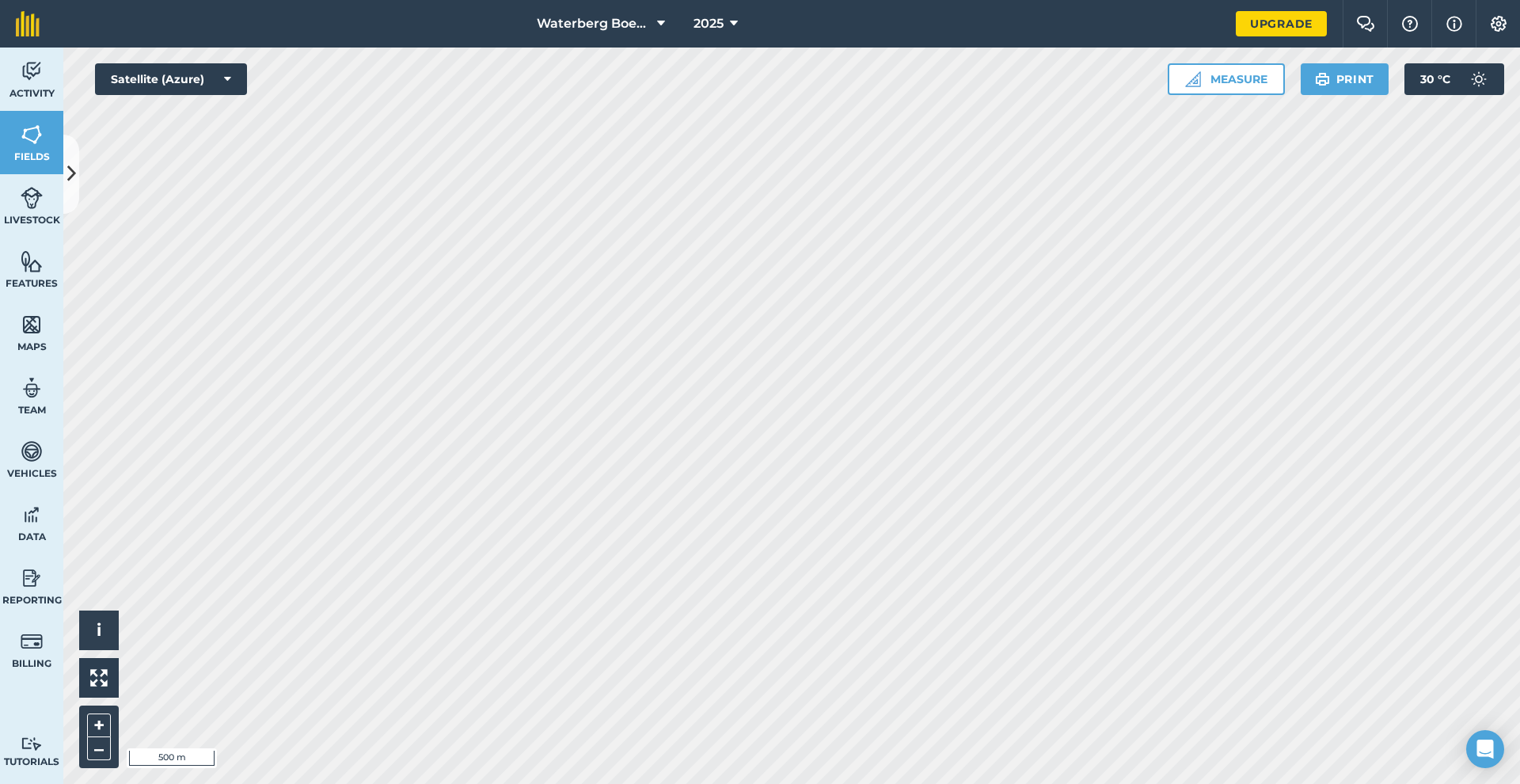
click at [74, 180] on icon at bounding box center [72, 174] width 9 height 28
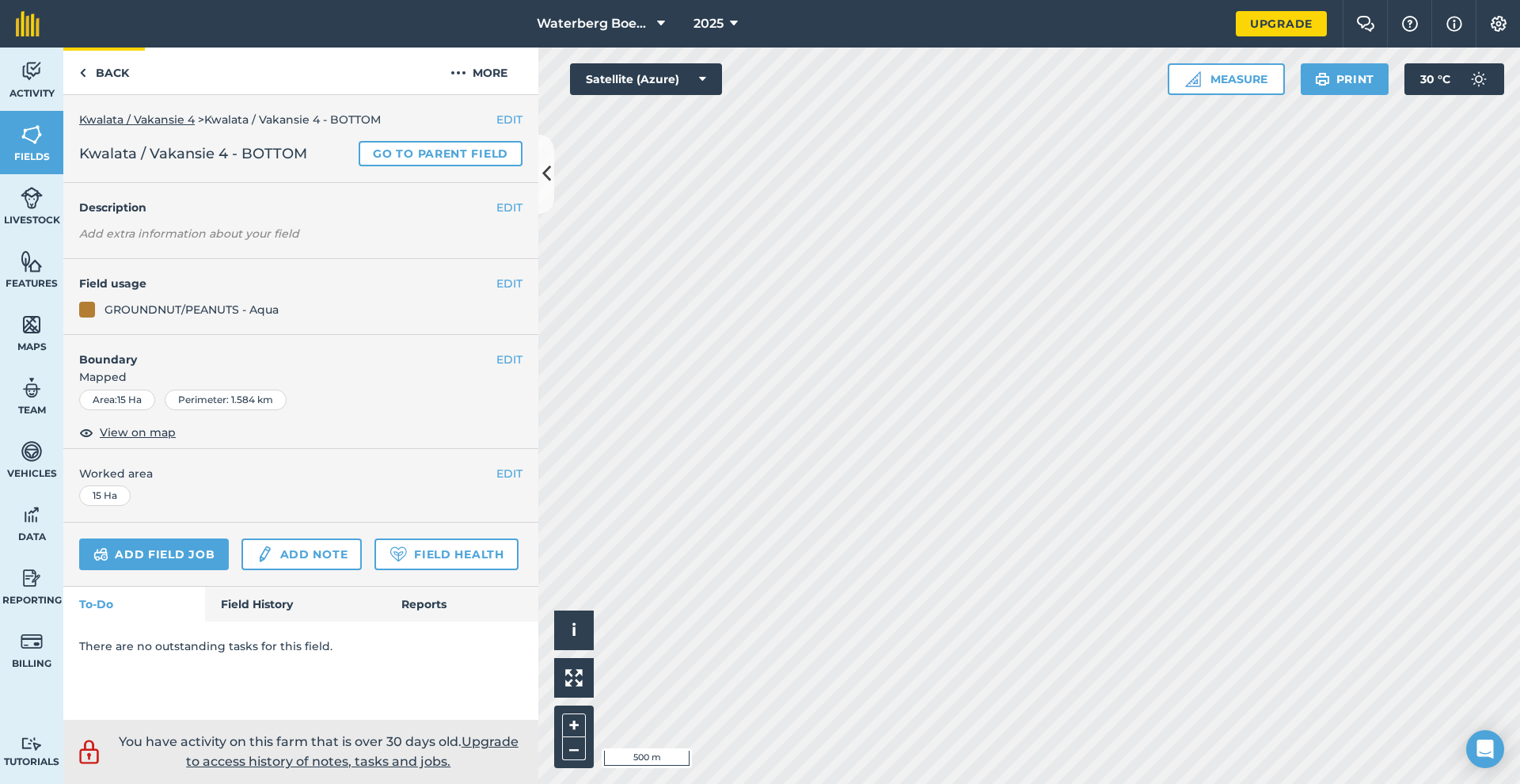
click at [86, 77] on link "Back" at bounding box center [104, 71] width 81 height 47
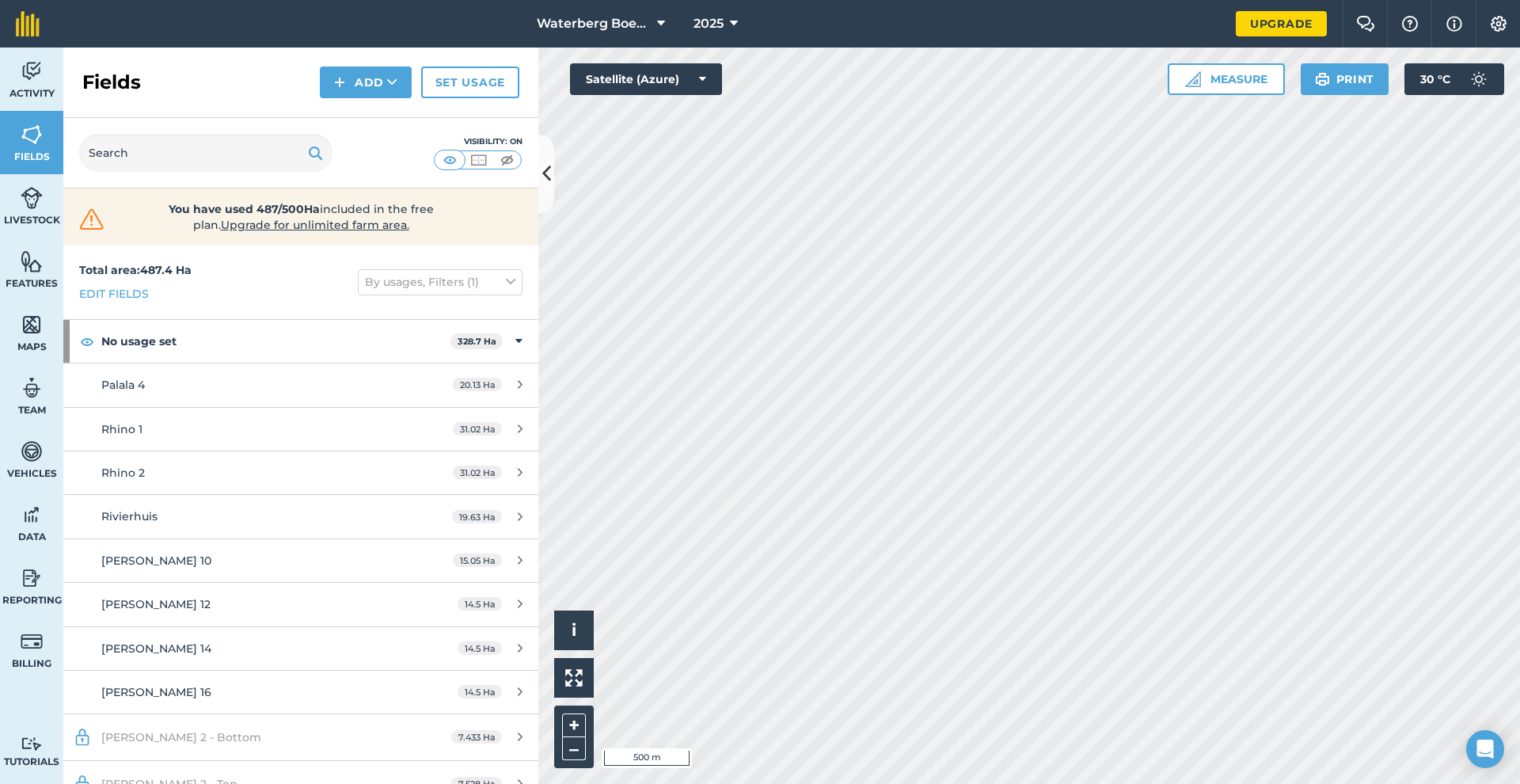
click at [538, 177] on button at bounding box center [546, 174] width 16 height 79
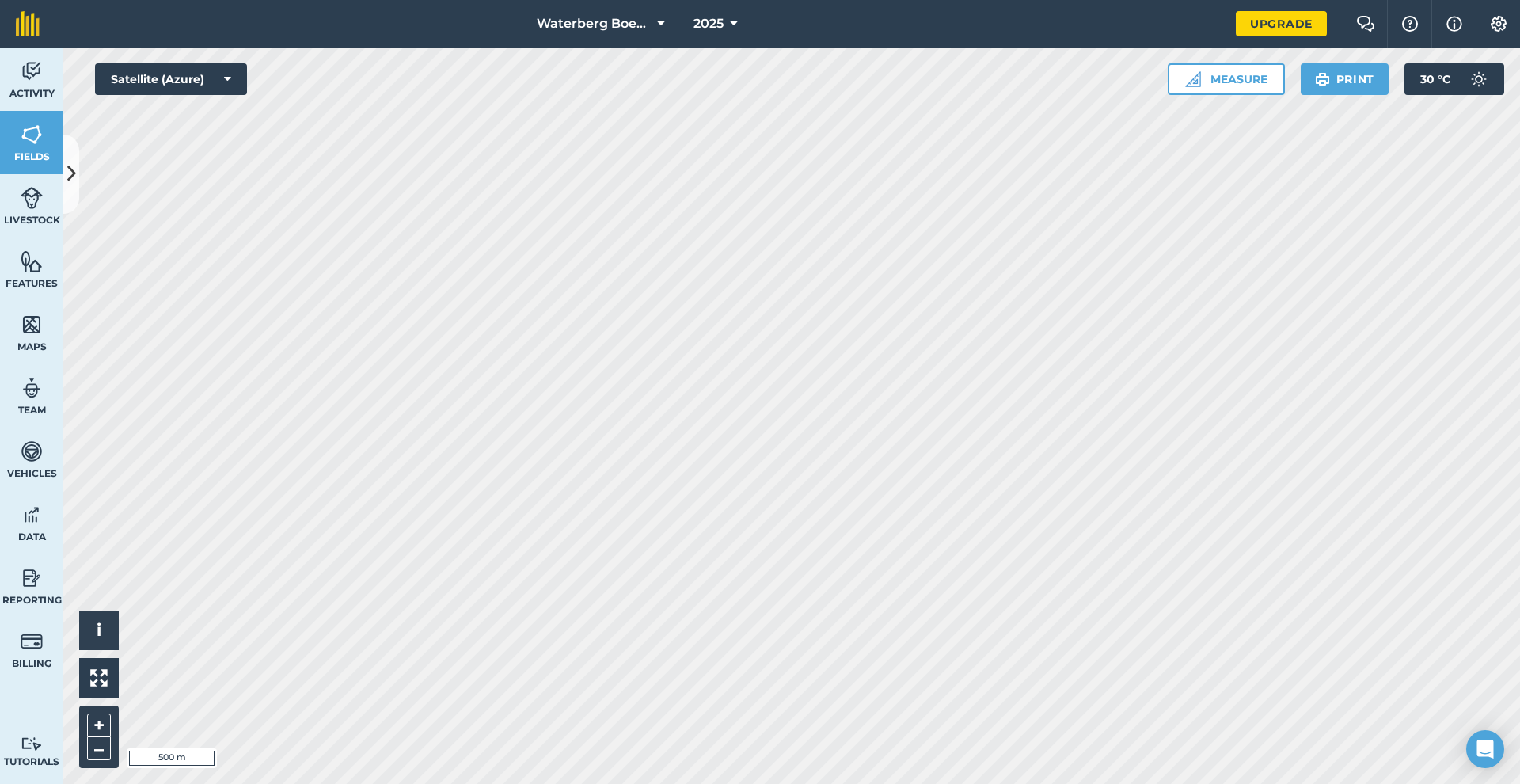
click at [65, 165] on button at bounding box center [72, 174] width 16 height 79
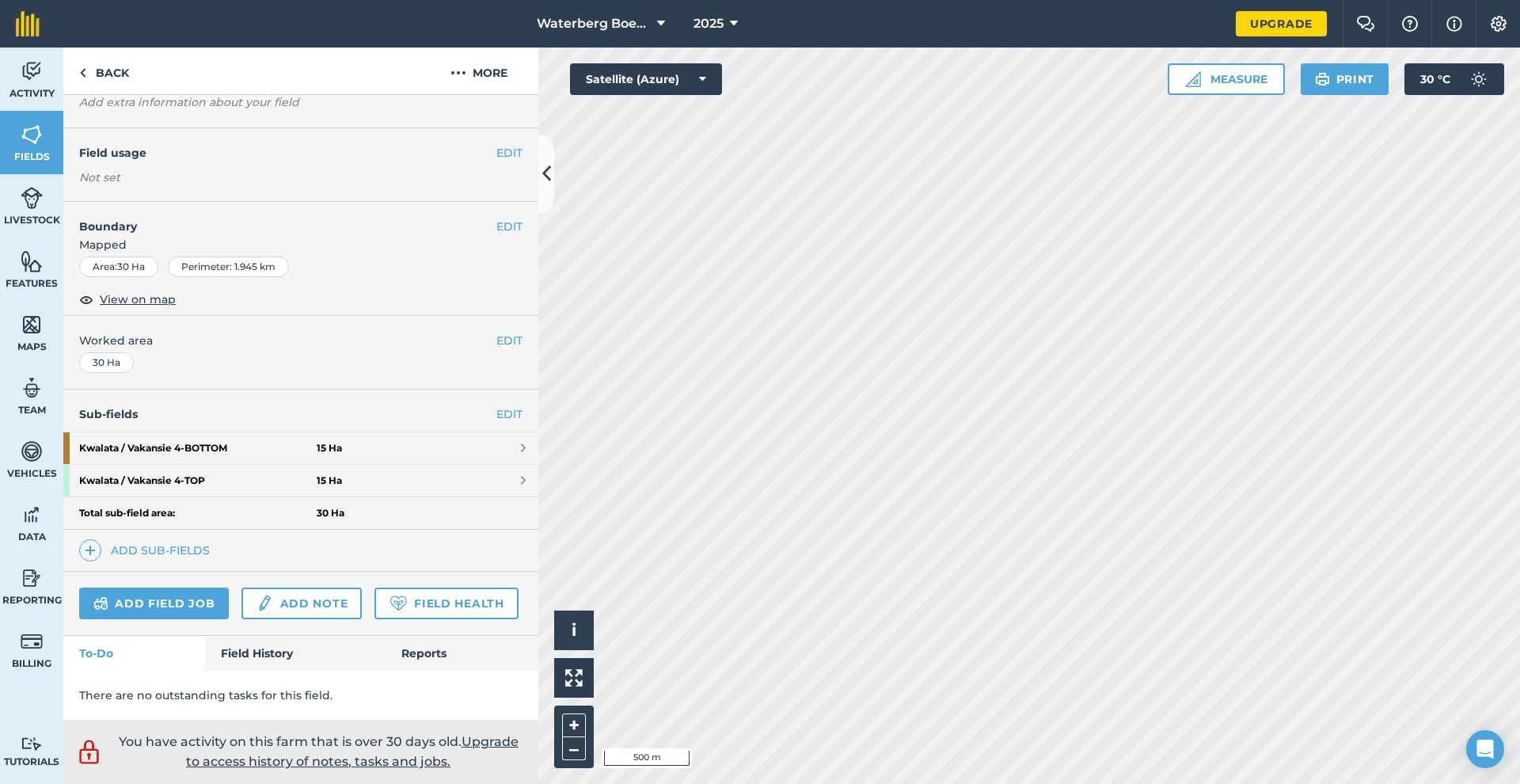
scroll to position [139, 0]
click at [521, 441] on span at bounding box center [523, 447] width 4 height 13
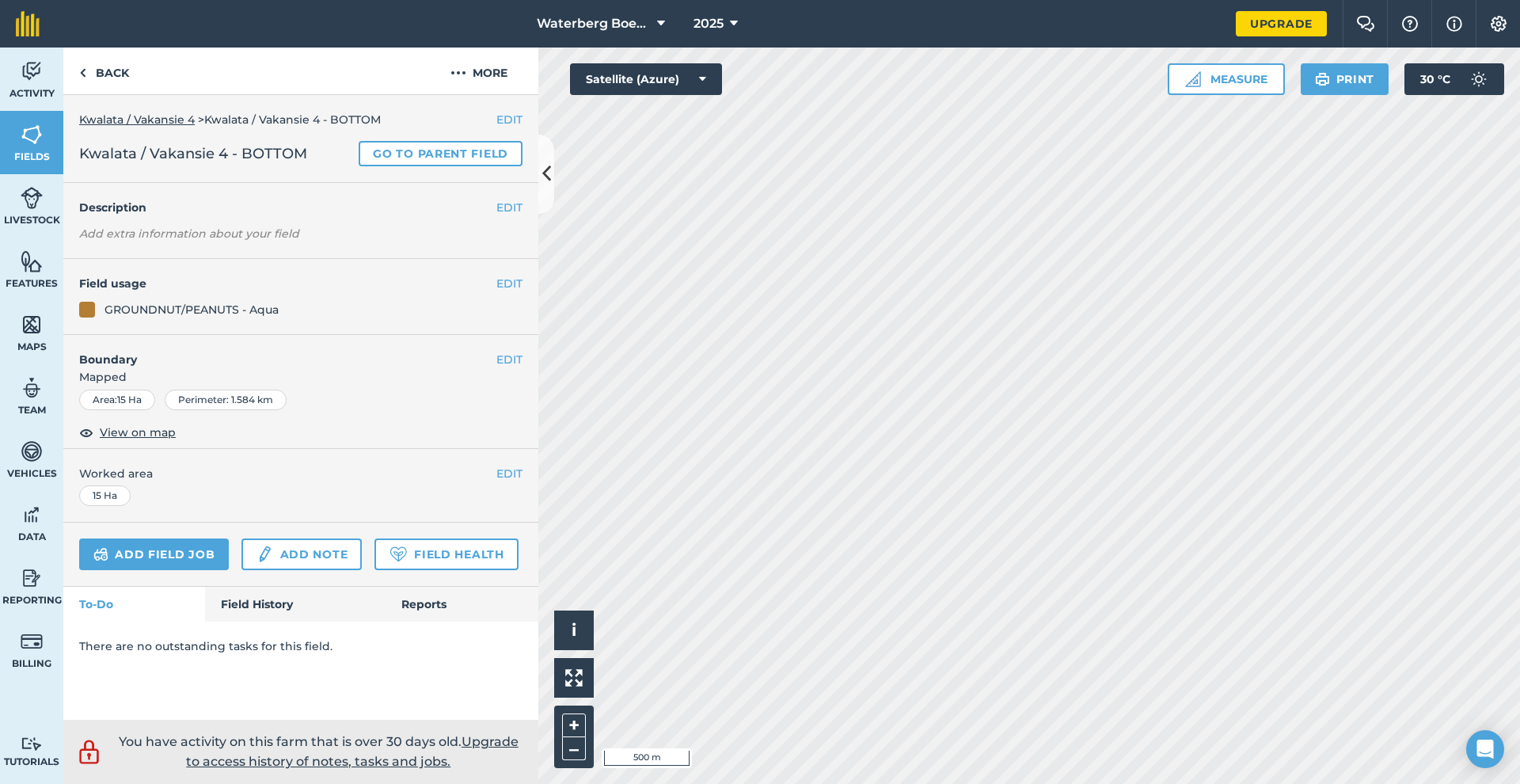
click at [148, 558] on link "Add field job" at bounding box center [153, 553] width 149 height 31
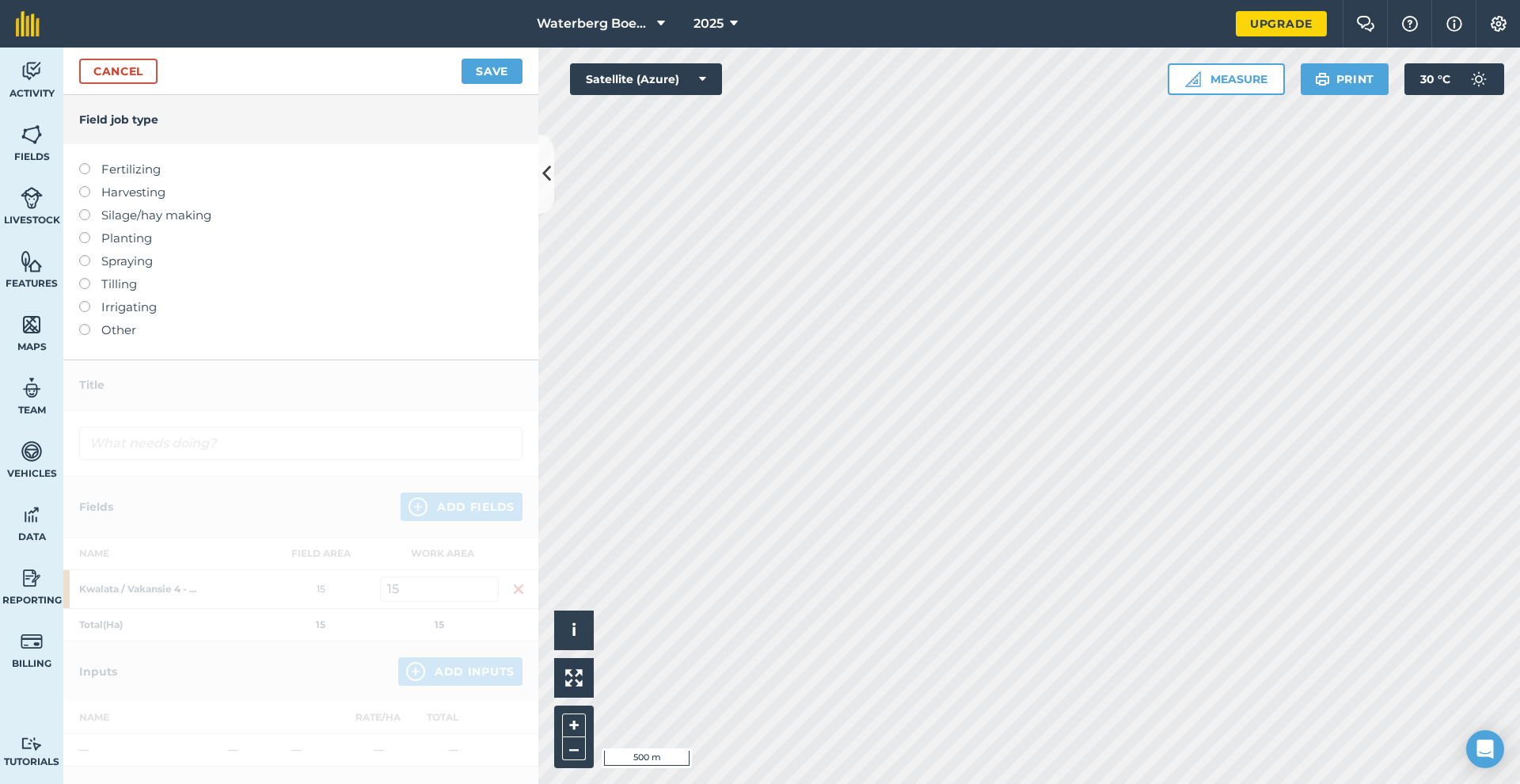
click at [88, 163] on label at bounding box center [90, 163] width 22 height 0
type input "Fertilizing"
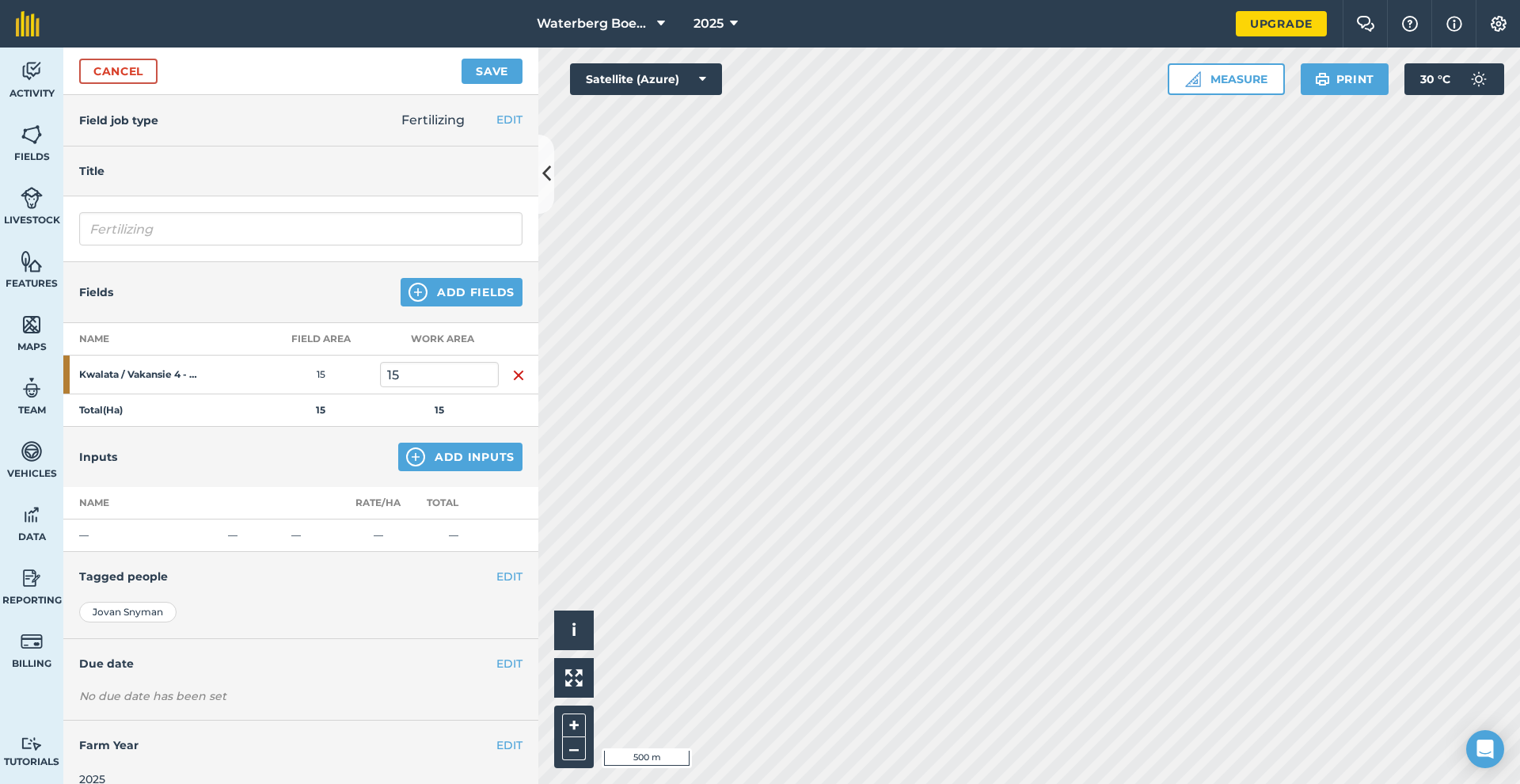
click at [427, 448] on button "Add Inputs" at bounding box center [460, 456] width 124 height 29
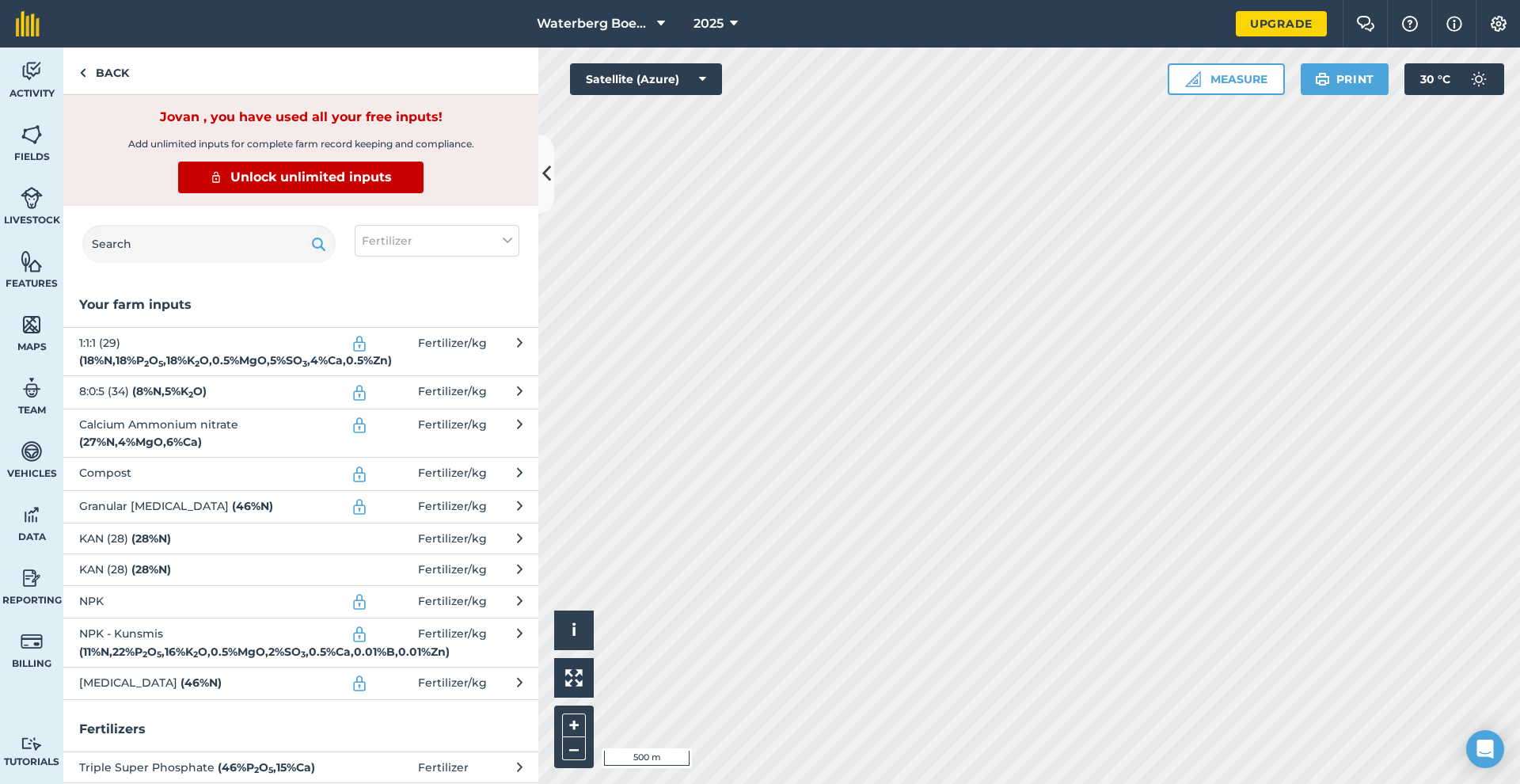
click at [161, 353] on strong "( 18 % N , 18 % P 2 O 5 , 18 % K 2 O , 0.5 % MgO , 5 % SO 3 , 4 % Ca , 0.5 % Zn…" at bounding box center [235, 360] width 312 height 14
click at [544, 188] on button at bounding box center [546, 174] width 16 height 79
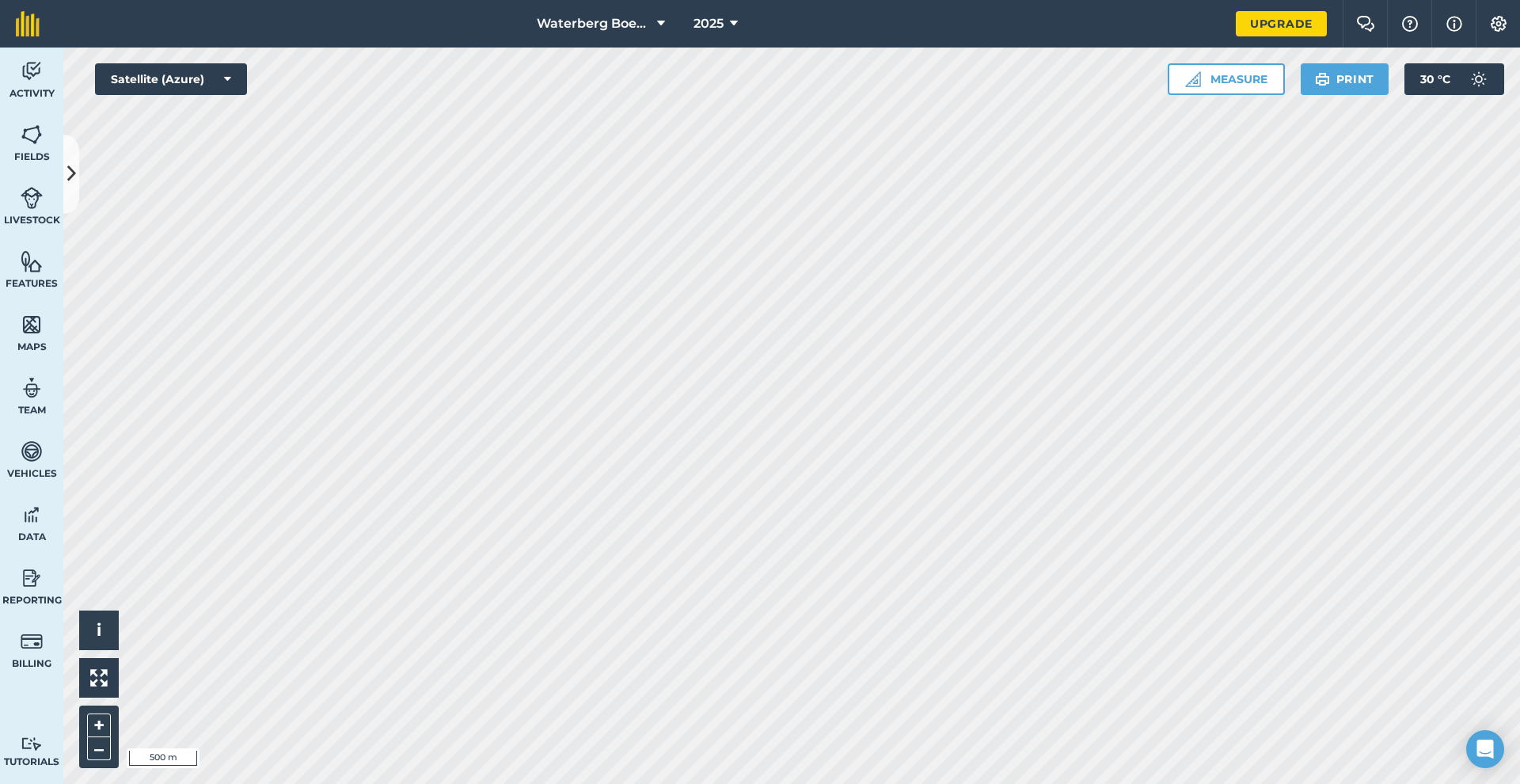
click at [65, 176] on button at bounding box center [72, 174] width 16 height 79
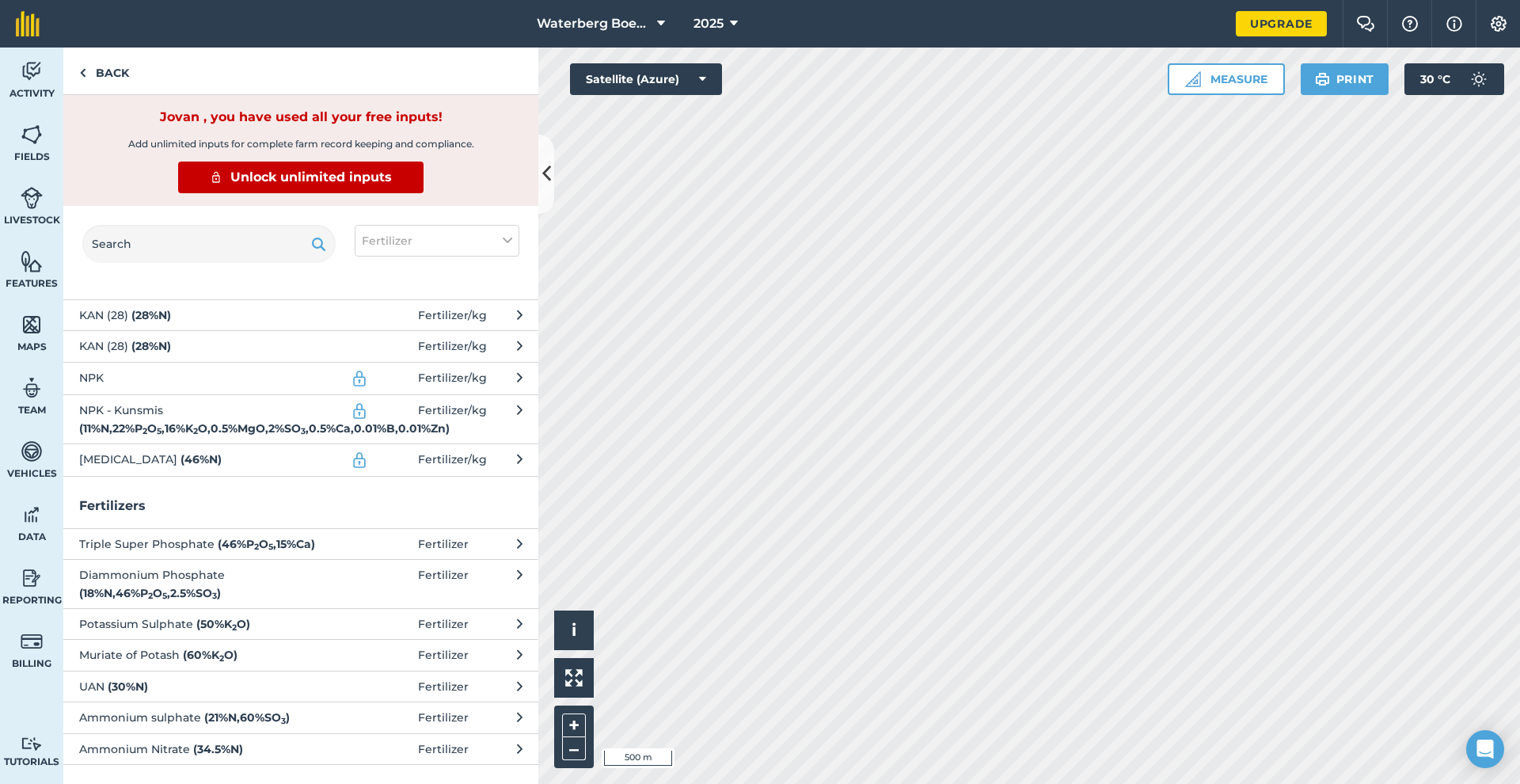
scroll to position [234, 0]
click at [105, 70] on link "Back" at bounding box center [104, 71] width 81 height 47
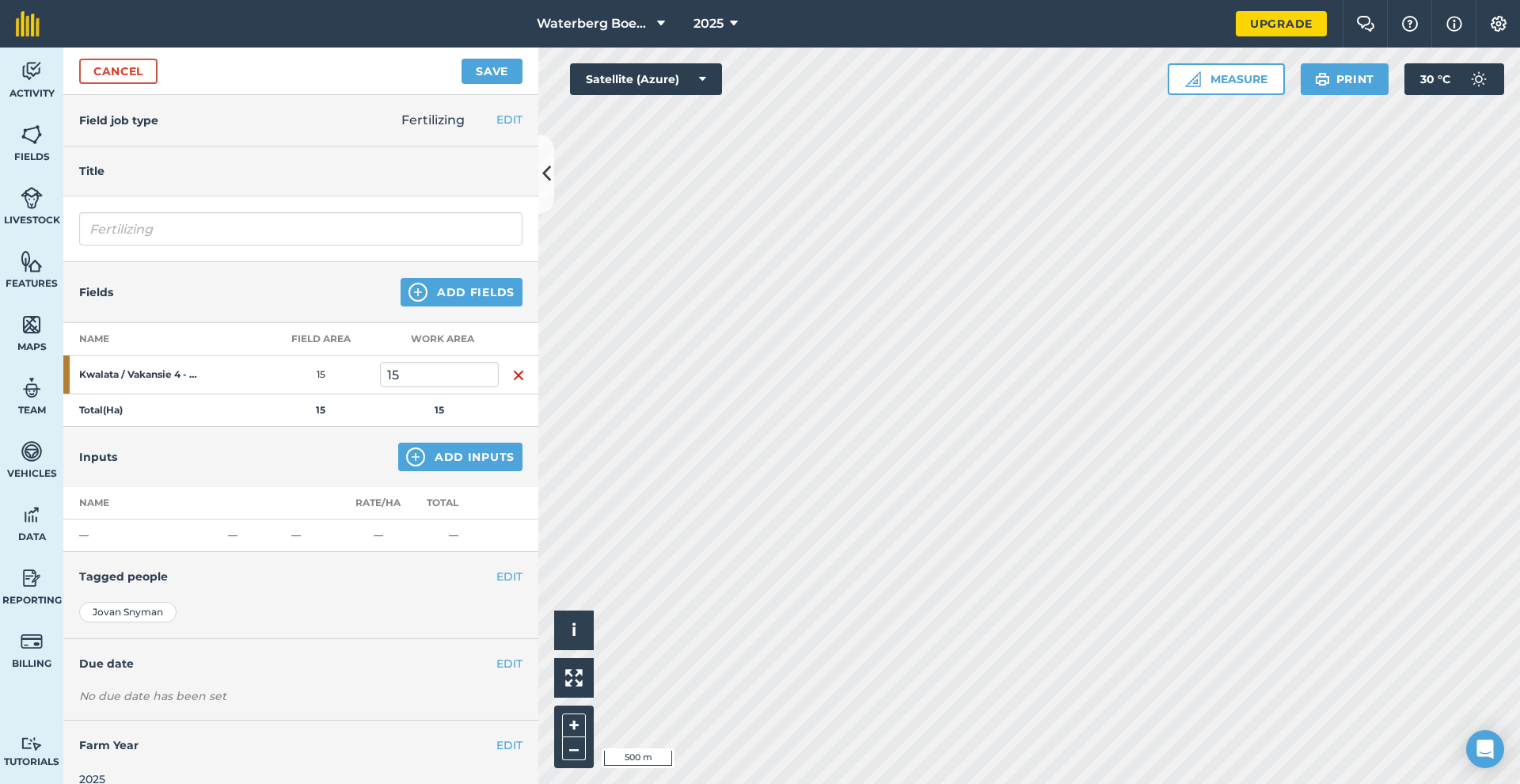
scroll to position [0, 0]
click at [146, 435] on div "Inputs Add Inputs" at bounding box center [301, 456] width 475 height 60
click at [374, 544] on td "—" at bounding box center [378, 535] width 59 height 32
click at [426, 463] on button "Add Inputs" at bounding box center [460, 456] width 124 height 29
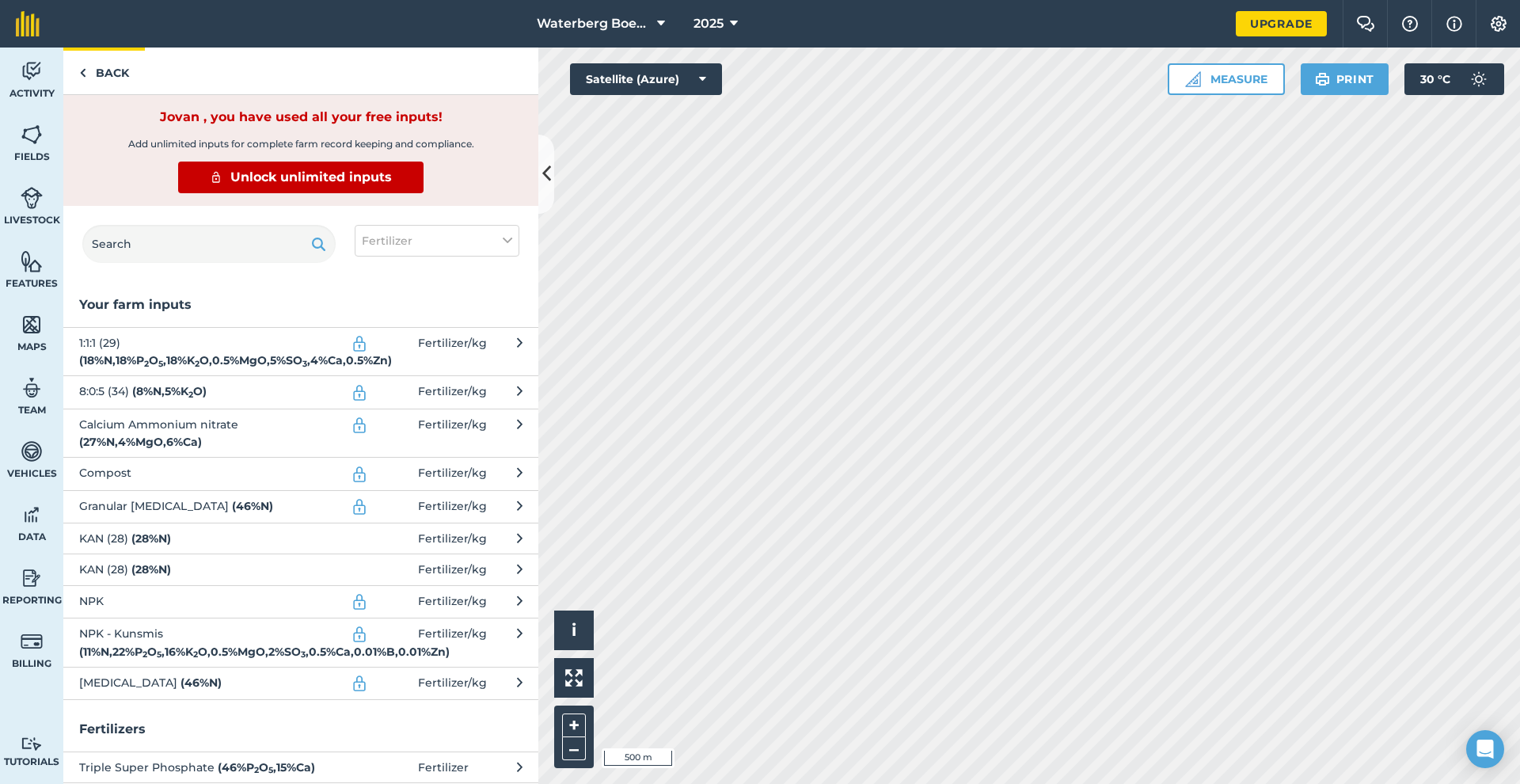
click at [92, 66] on link "Back" at bounding box center [104, 71] width 81 height 47
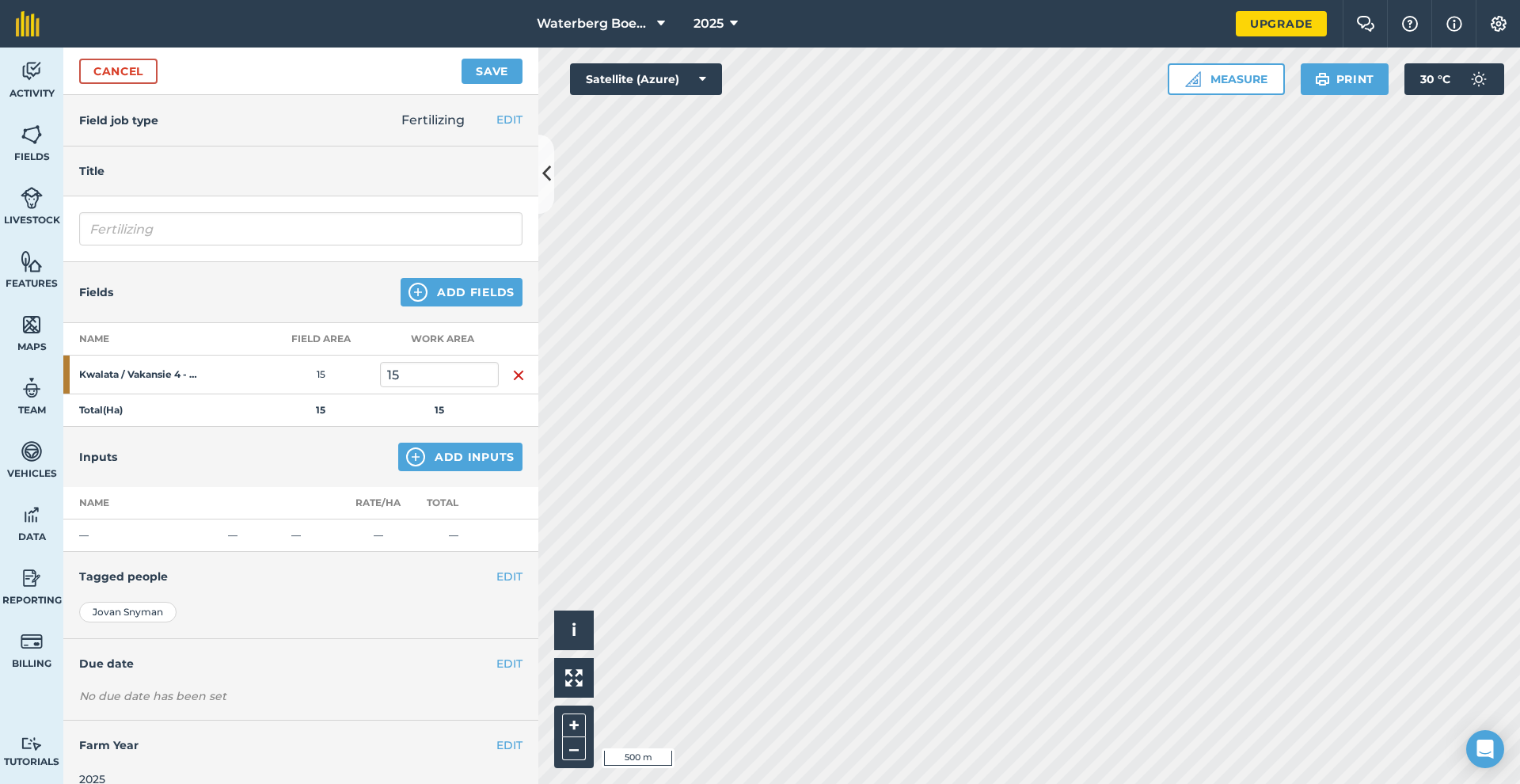
click at [40, 340] on span "Maps" at bounding box center [31, 346] width 64 height 13
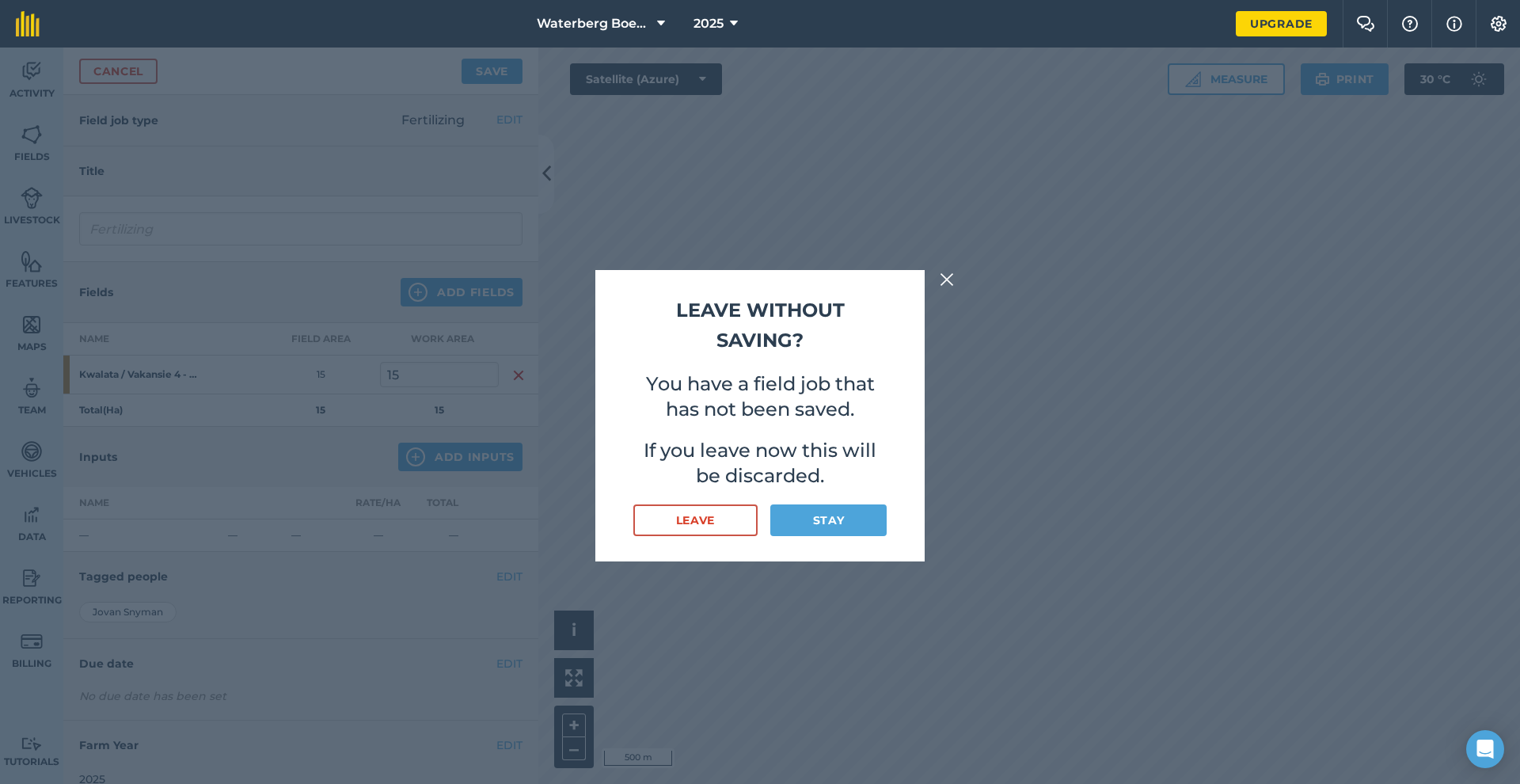
click at [948, 275] on img at bounding box center [947, 279] width 14 height 19
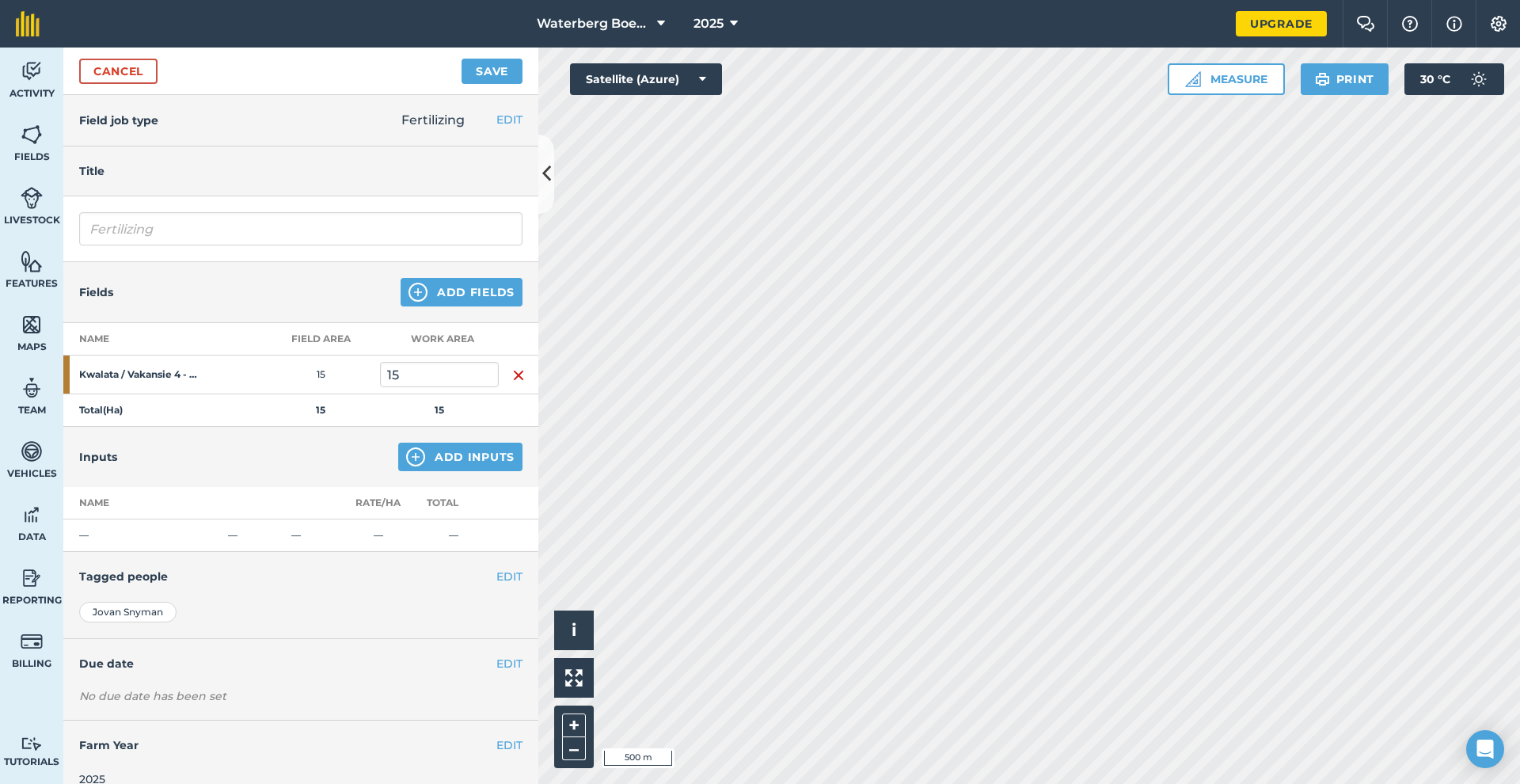
click at [24, 217] on span "Livestock" at bounding box center [31, 220] width 64 height 13
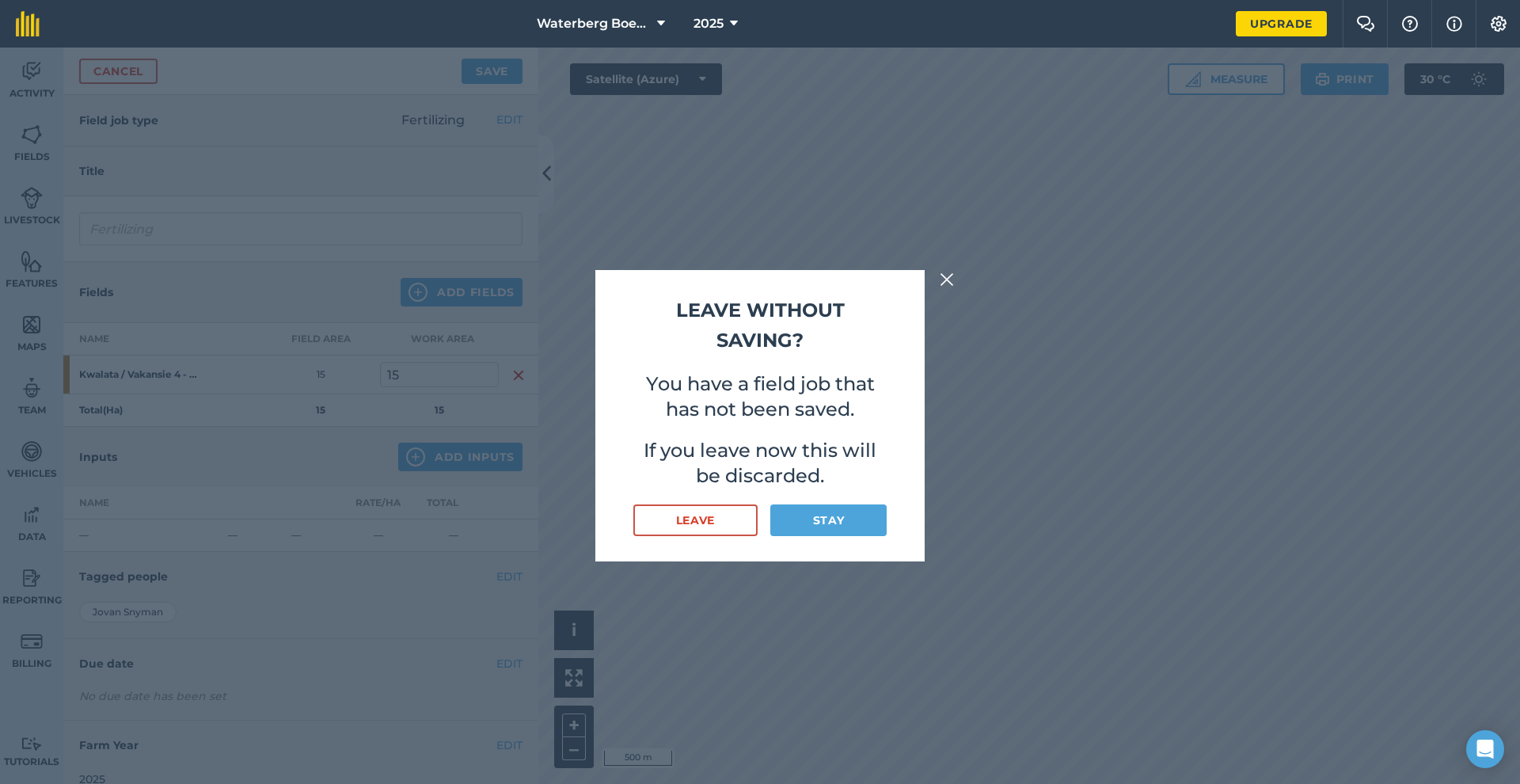
click at [713, 505] on button "Leave" at bounding box center [695, 519] width 124 height 31
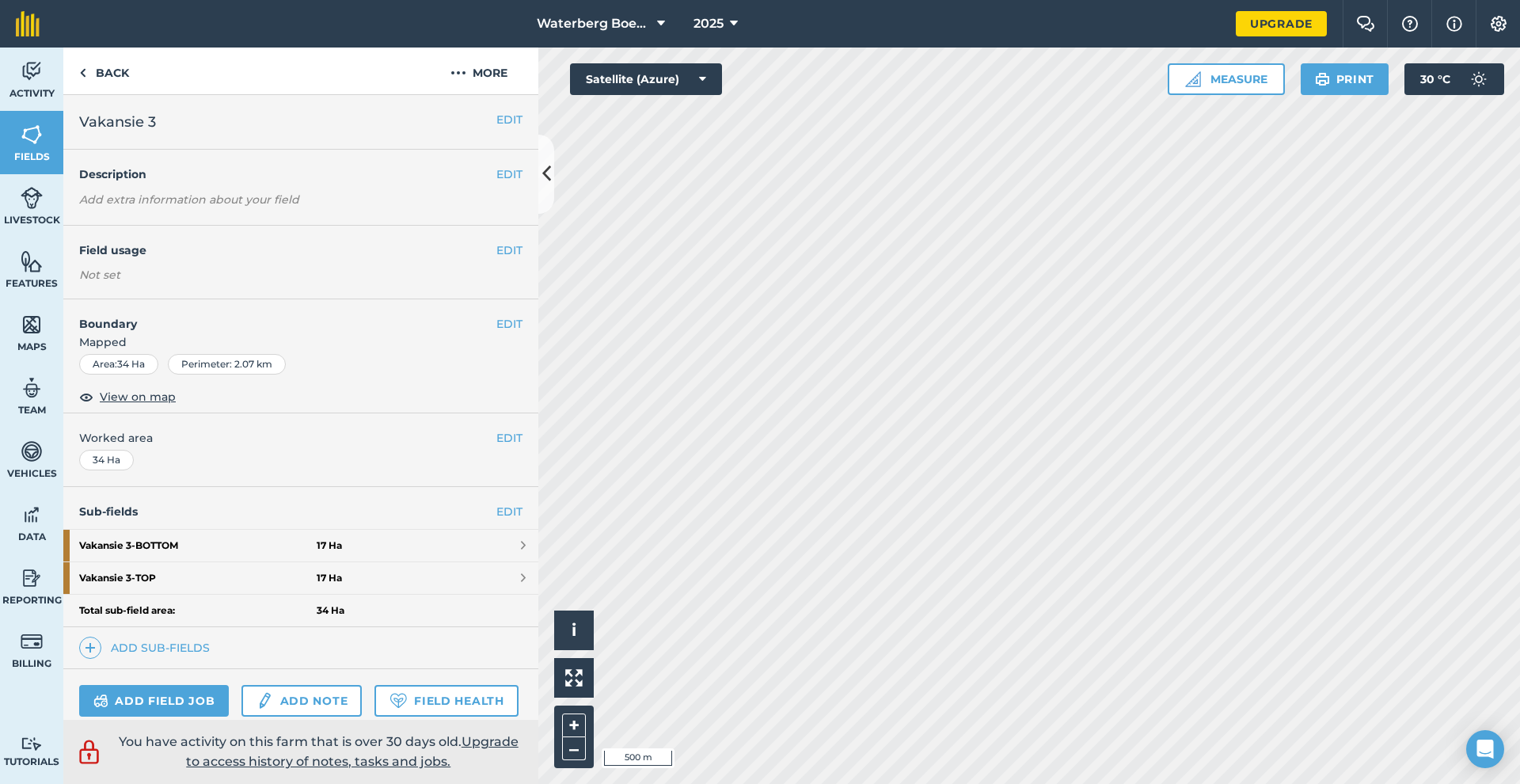
click at [543, 176] on icon at bounding box center [547, 174] width 9 height 28
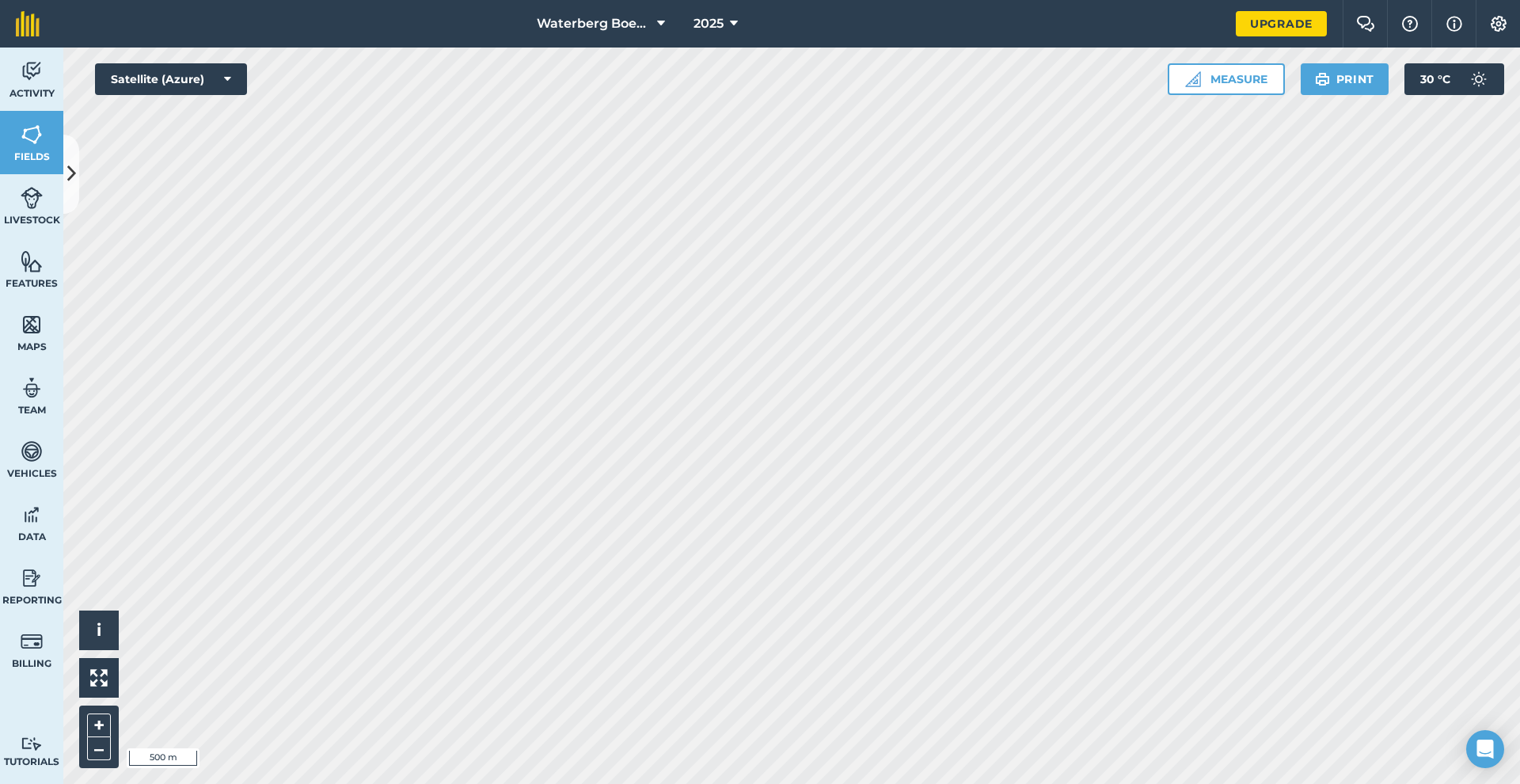
click at [65, 174] on button at bounding box center [72, 174] width 16 height 79
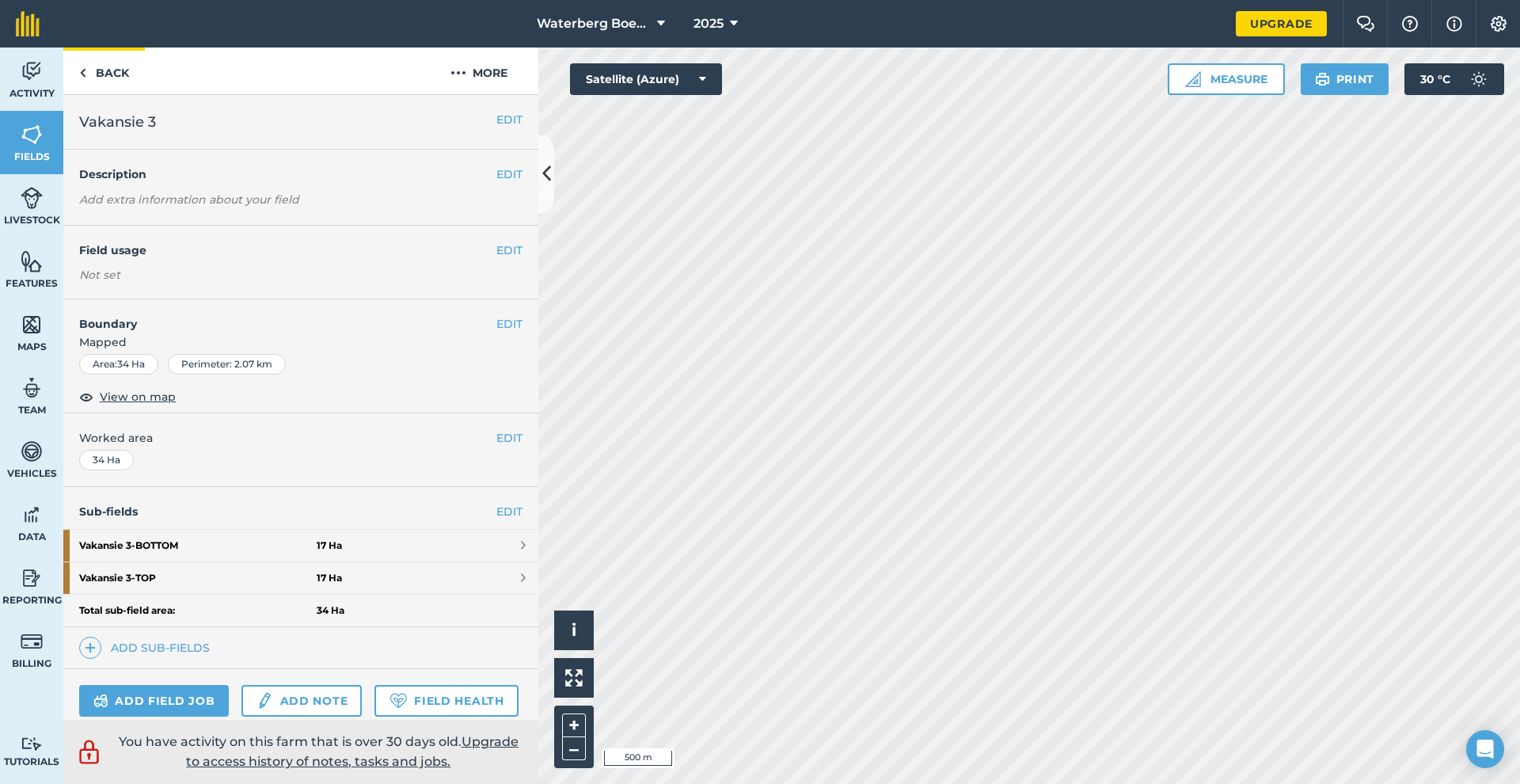
click at [92, 86] on link "Back" at bounding box center [104, 71] width 81 height 47
click at [93, 78] on link "Back" at bounding box center [104, 71] width 81 height 47
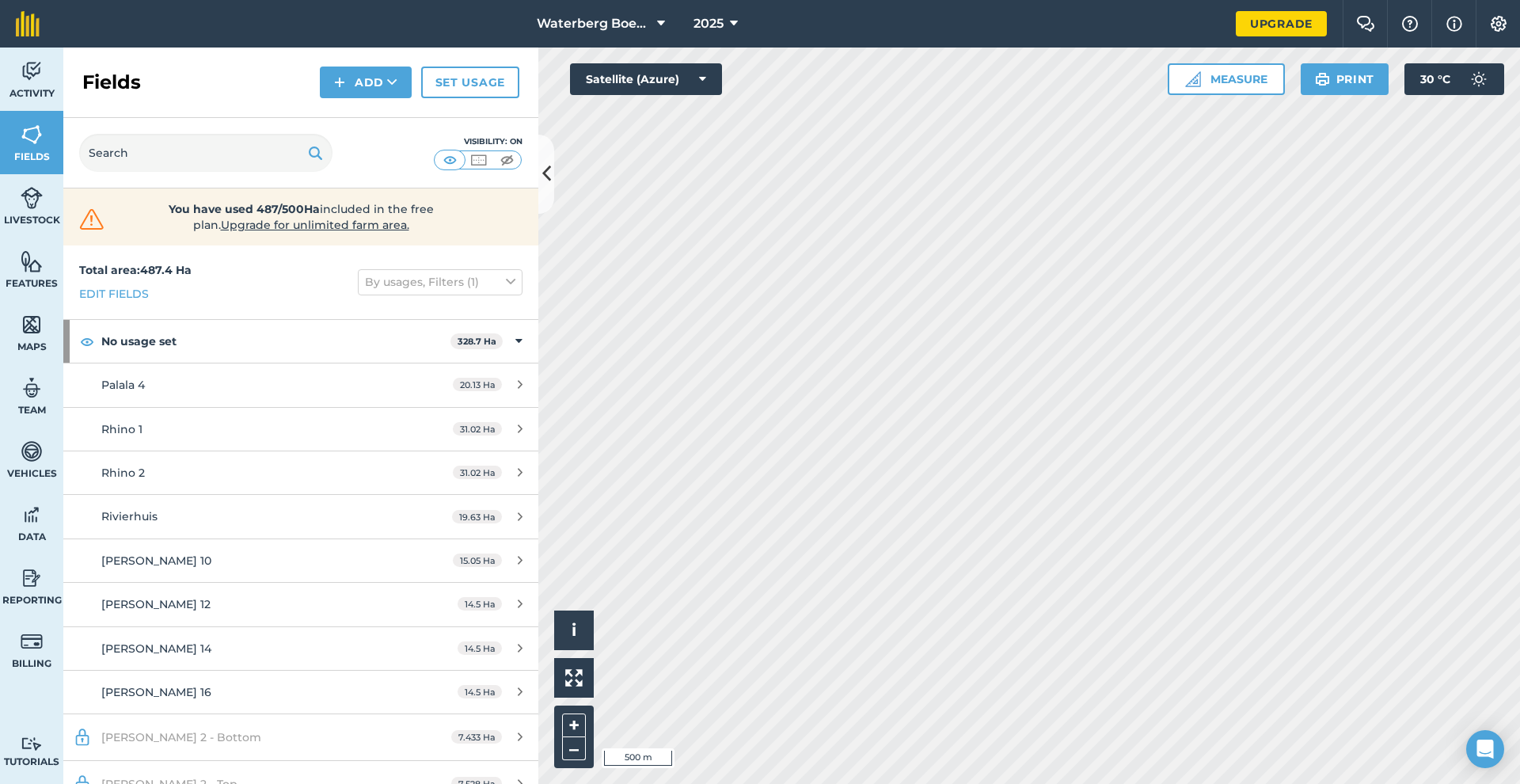
click at [544, 175] on icon at bounding box center [547, 174] width 9 height 28
